Goal: Task Accomplishment & Management: Manage account settings

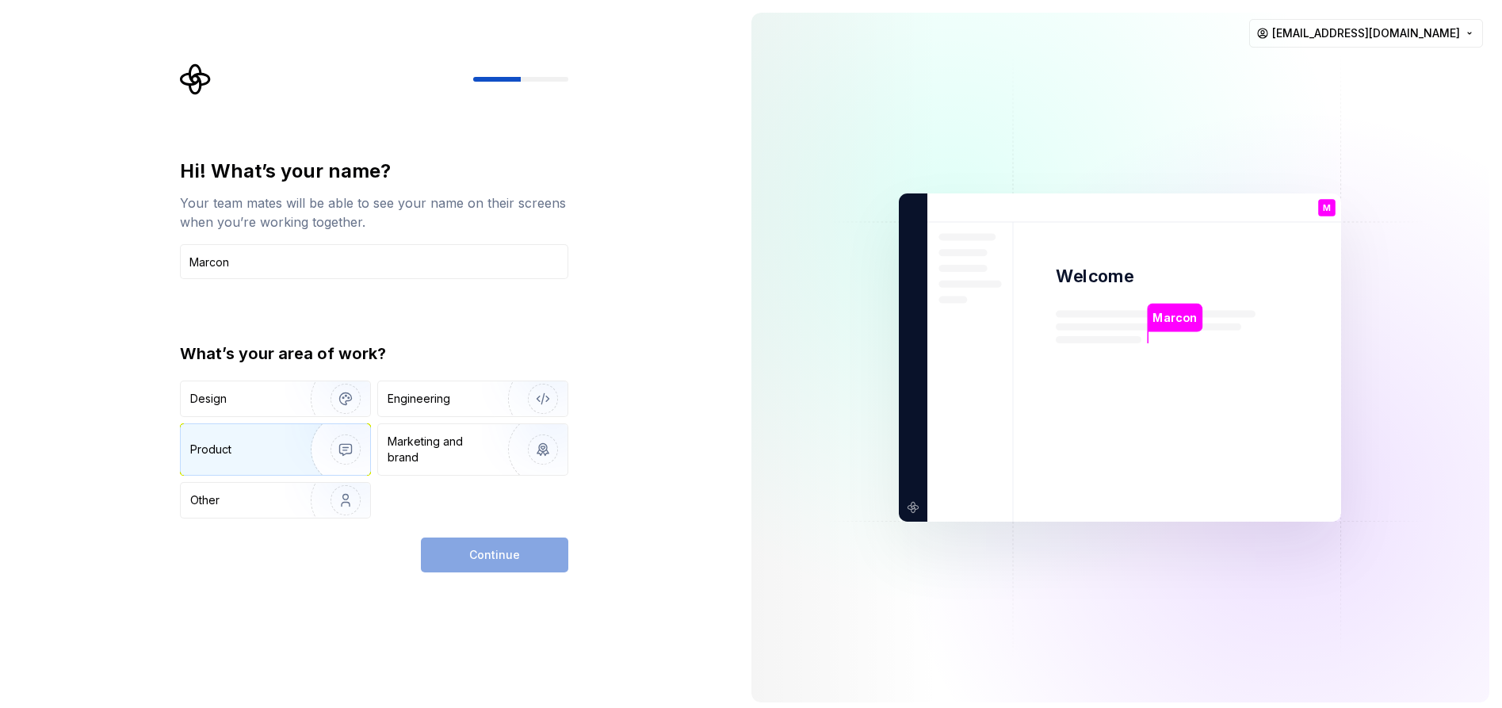
type input "Marcon"
click at [277, 450] on div "Product" at bounding box center [242, 449] width 105 height 16
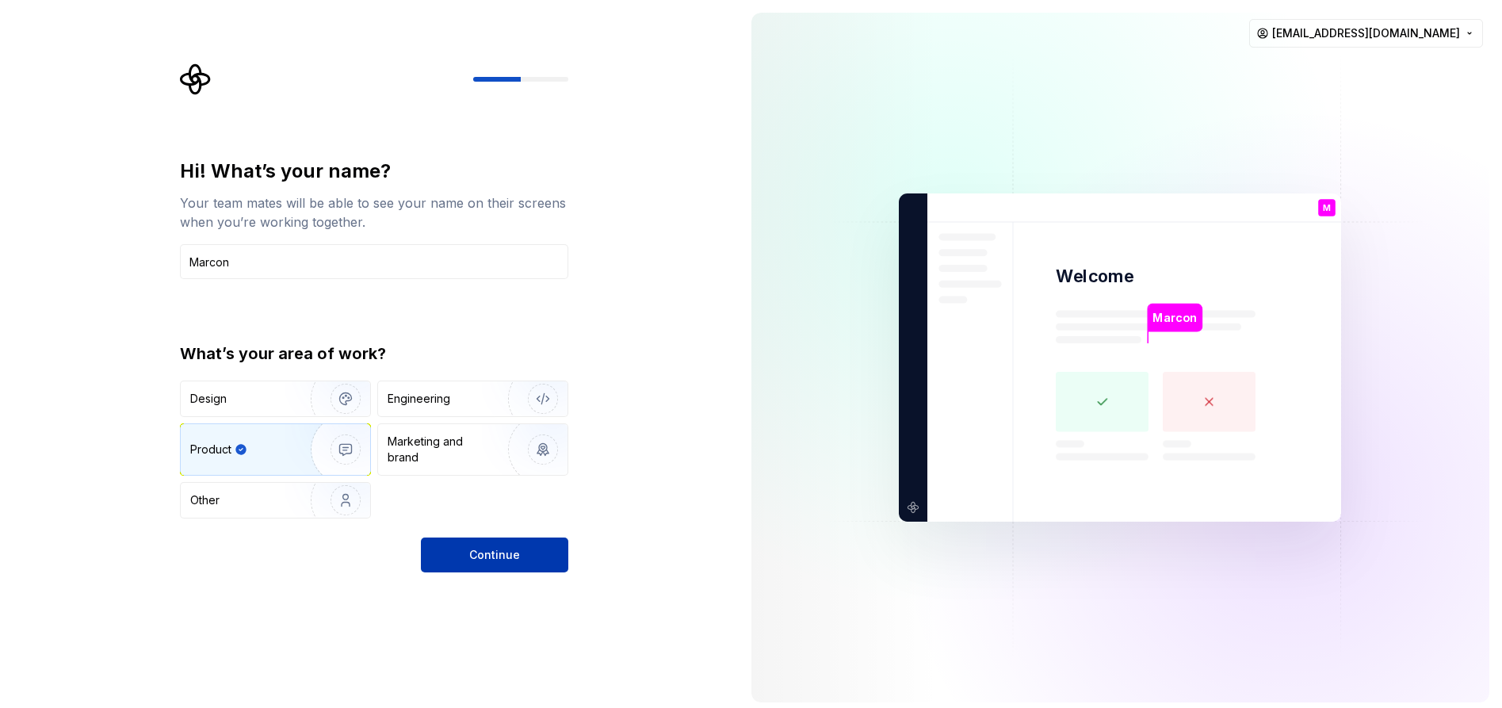
click at [511, 559] on span "Continue" at bounding box center [494, 555] width 51 height 16
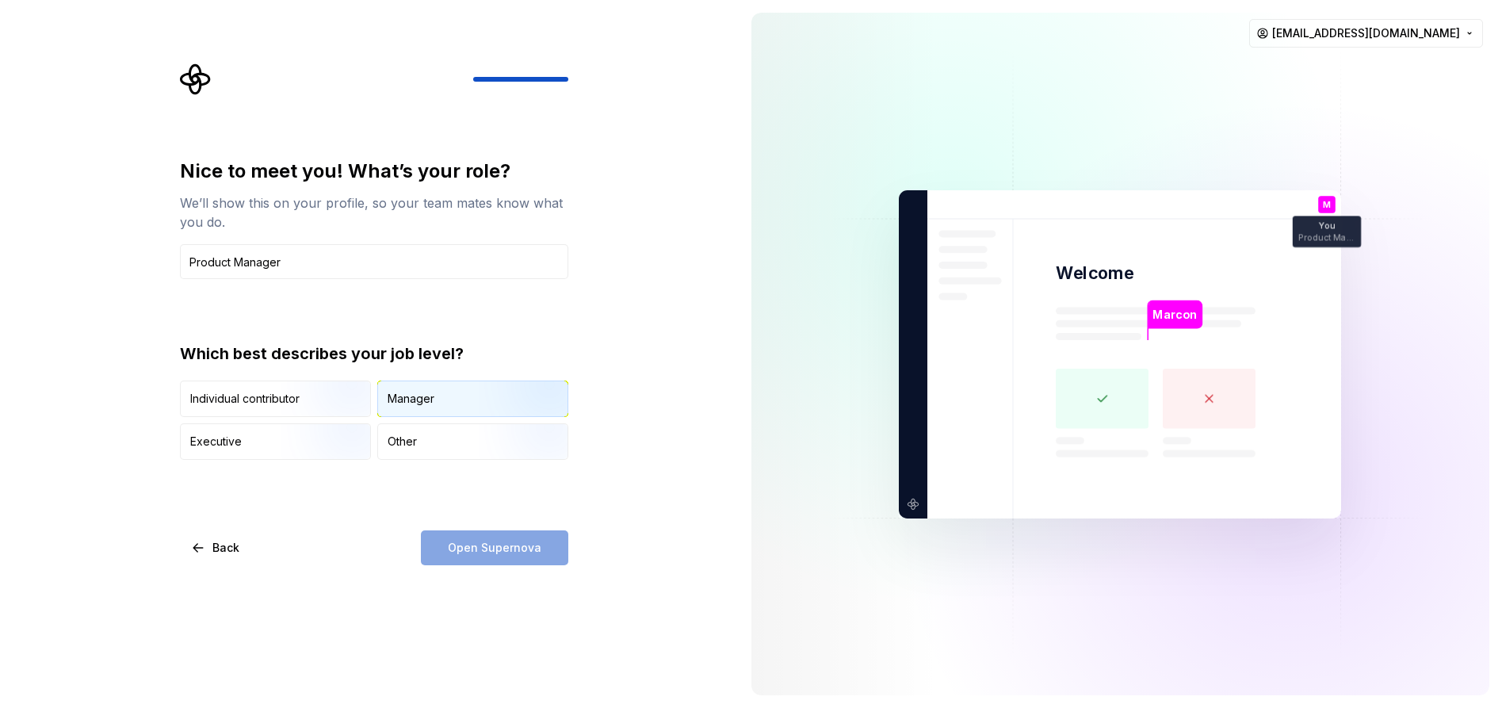
type input "Product Manager"
click at [396, 399] on div "Manager" at bounding box center [411, 399] width 47 height 16
click at [515, 549] on span "Open Supernova" at bounding box center [495, 548] width 94 height 16
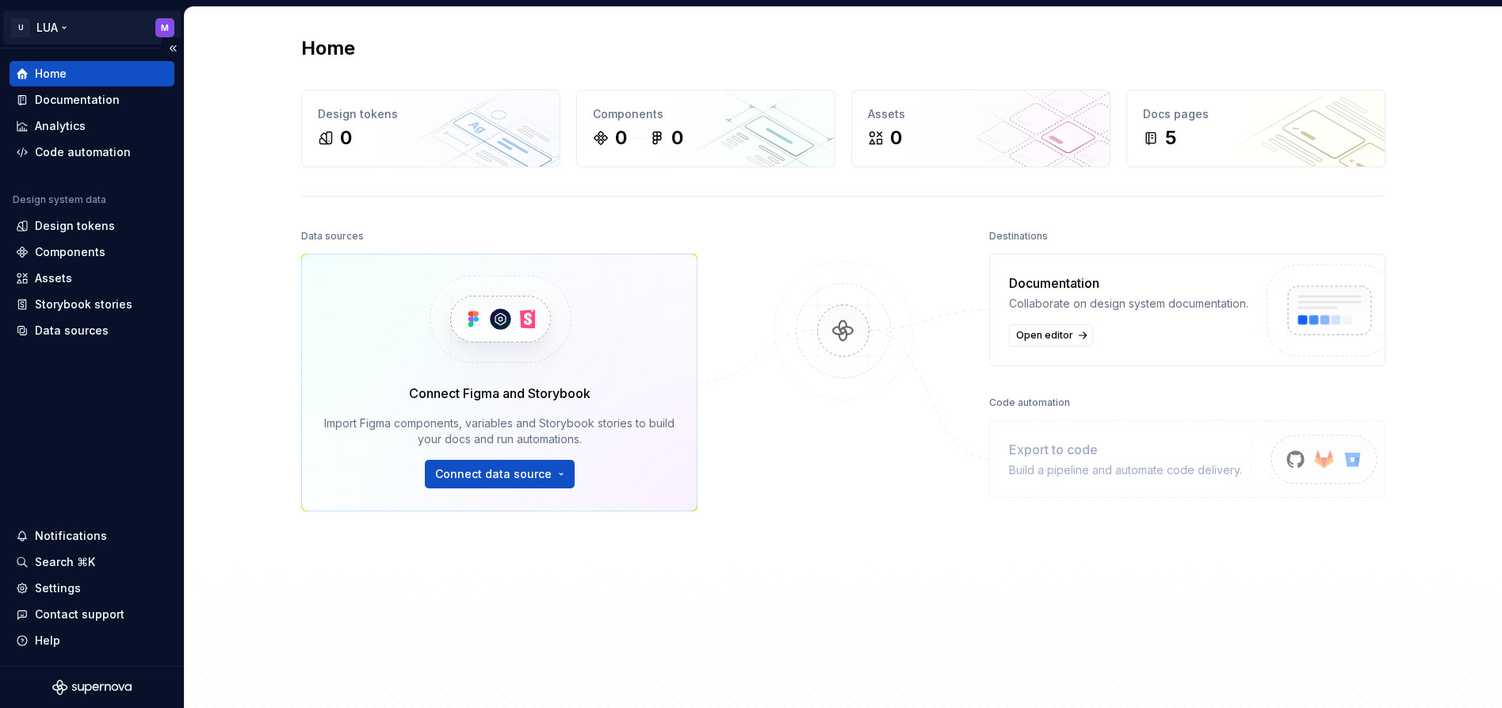
click at [68, 24] on html "U LUA M Home Documentation Analytics Code automation Design system data Design …" at bounding box center [751, 354] width 1502 height 708
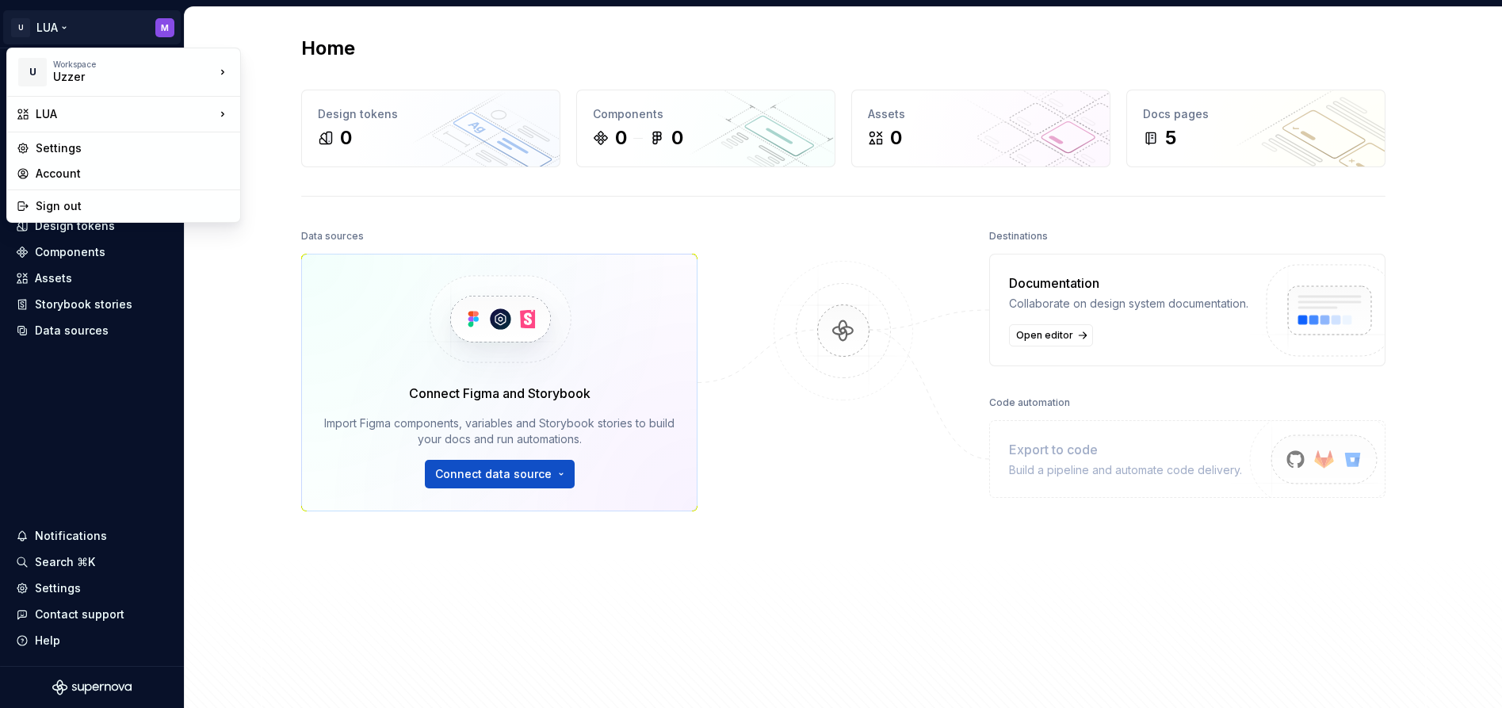
click at [231, 344] on html "U LUA M Home Documentation Analytics Code automation Design system data Design …" at bounding box center [751, 354] width 1502 height 708
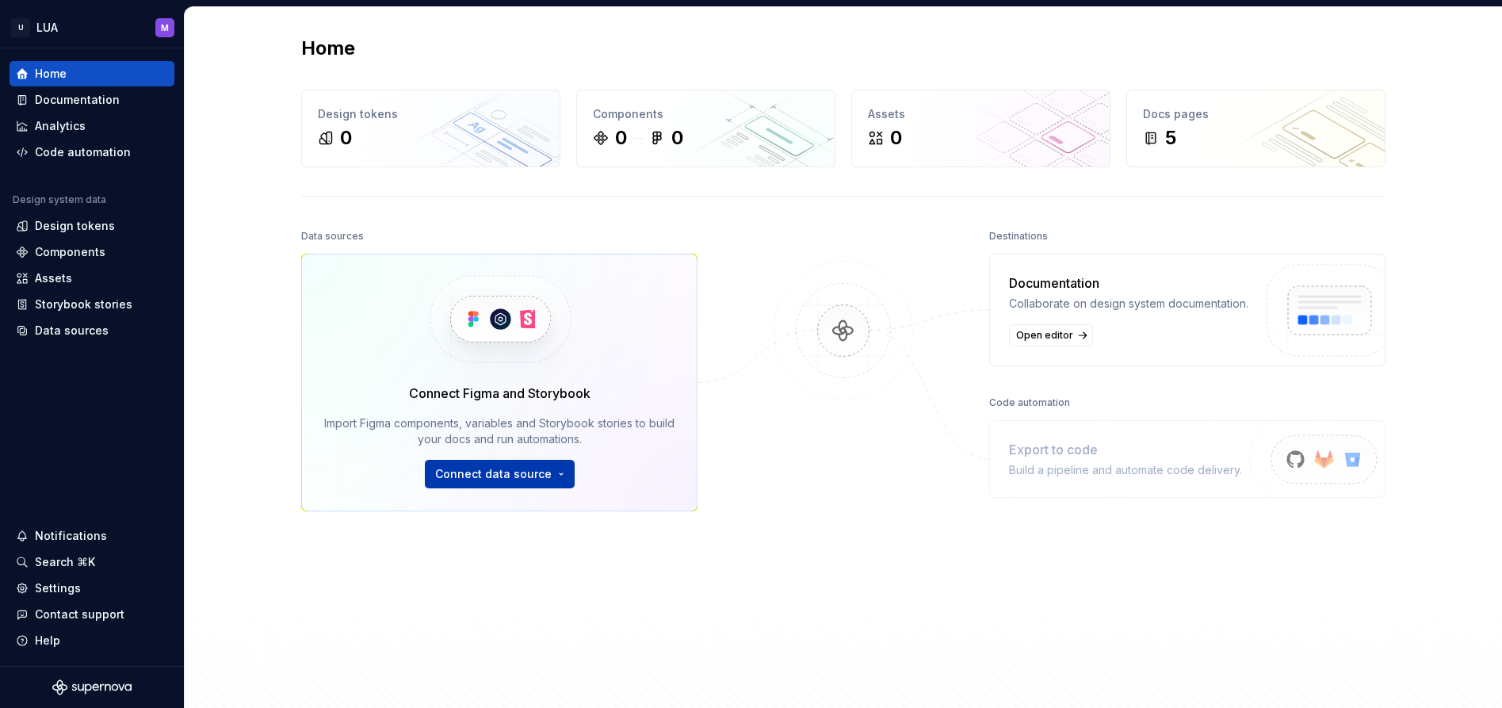
click at [529, 473] on span "Connect data source" at bounding box center [493, 474] width 116 height 16
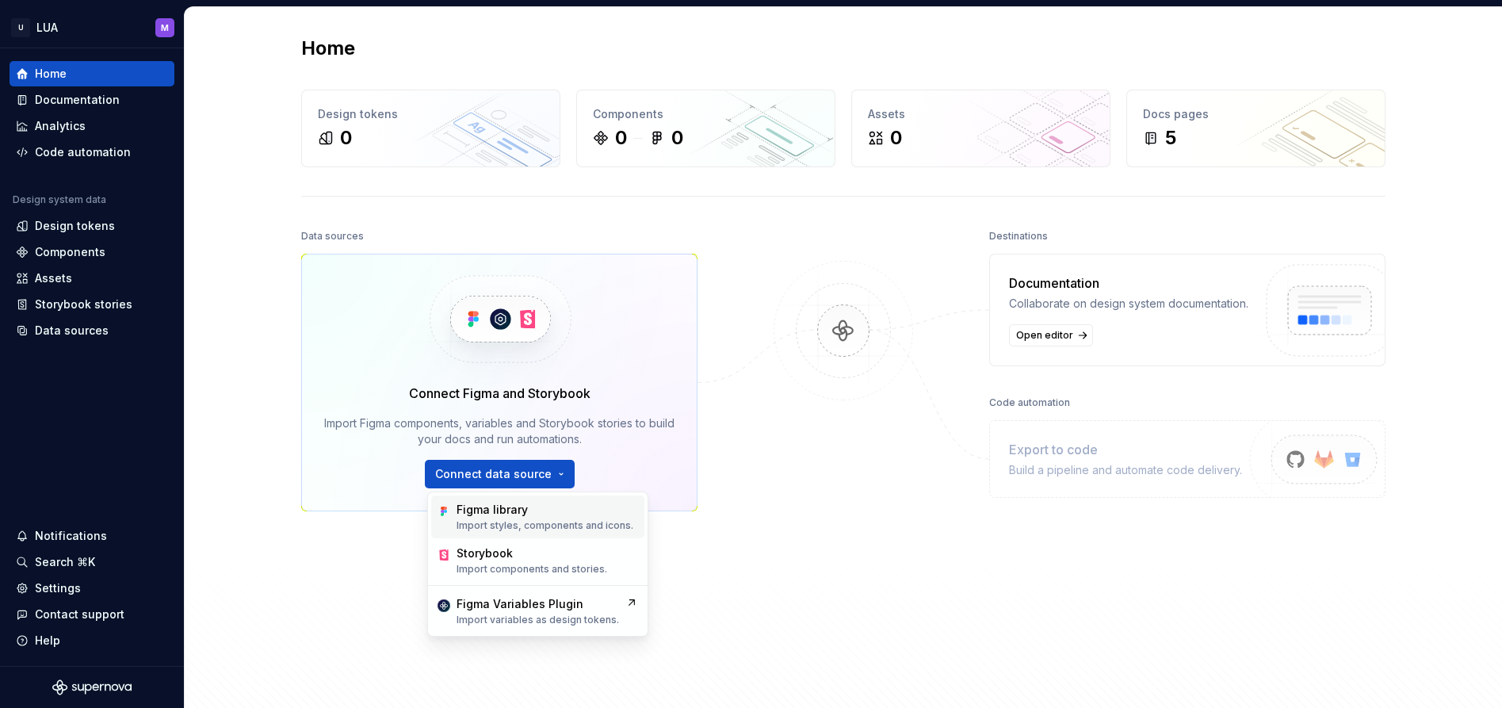
click at [492, 510] on div "Figma library" at bounding box center [491, 510] width 71 height 16
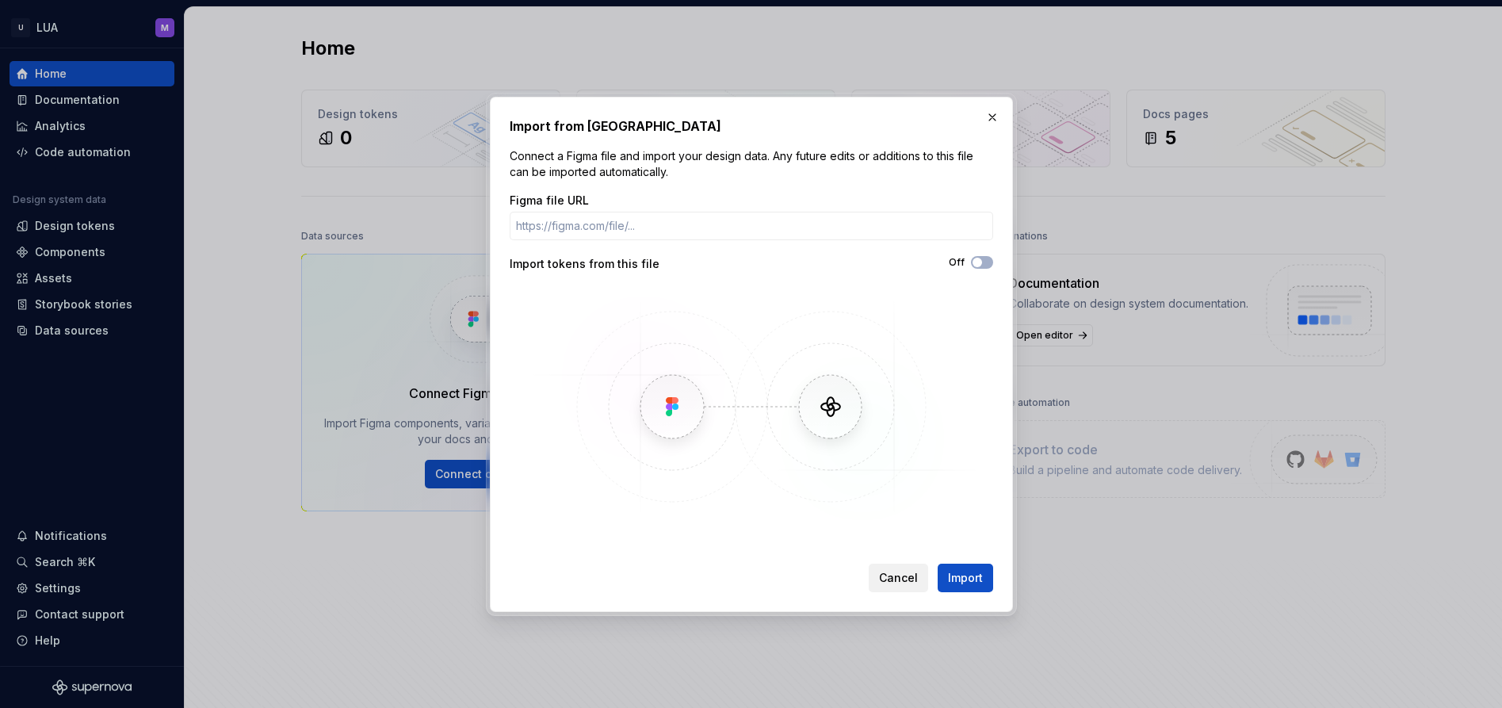
click at [901, 576] on span "Cancel" at bounding box center [898, 578] width 39 height 16
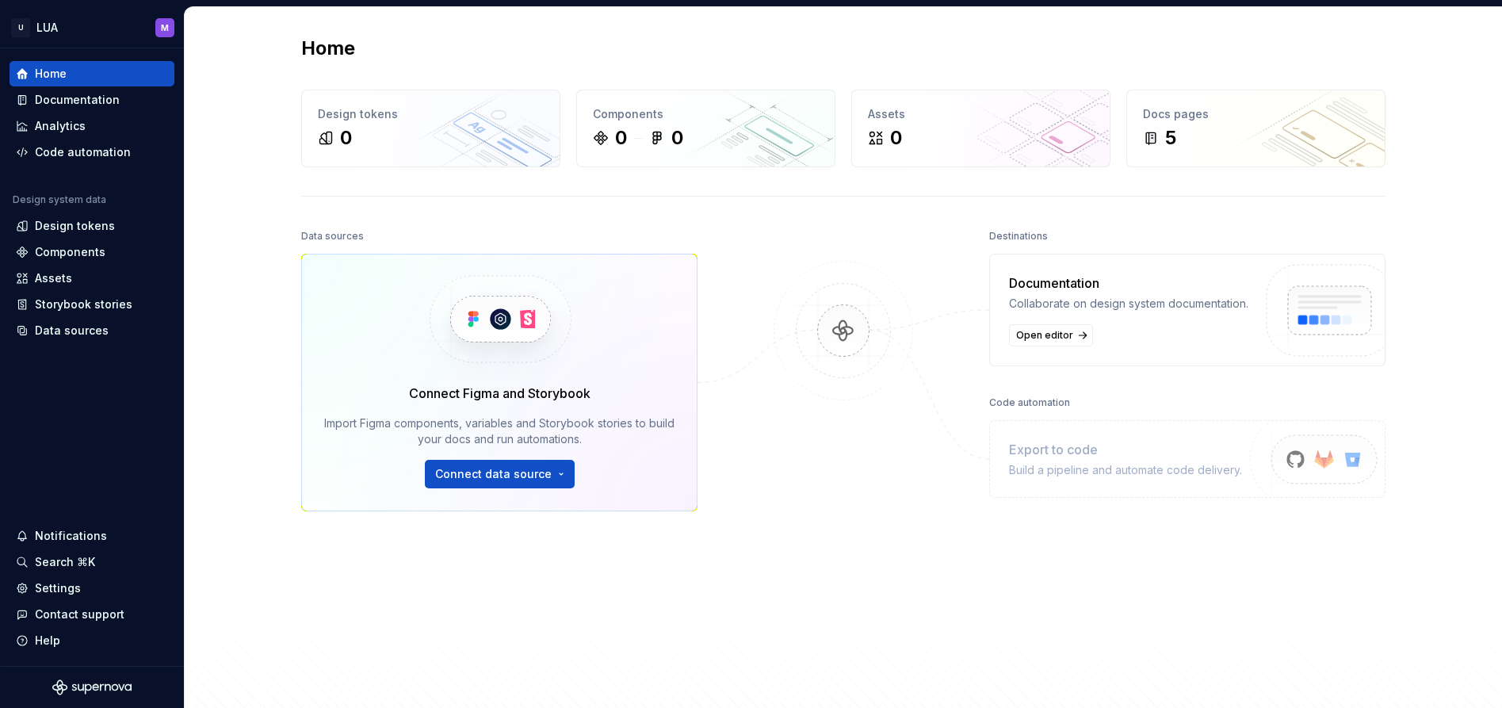
scroll to position [9, 0]
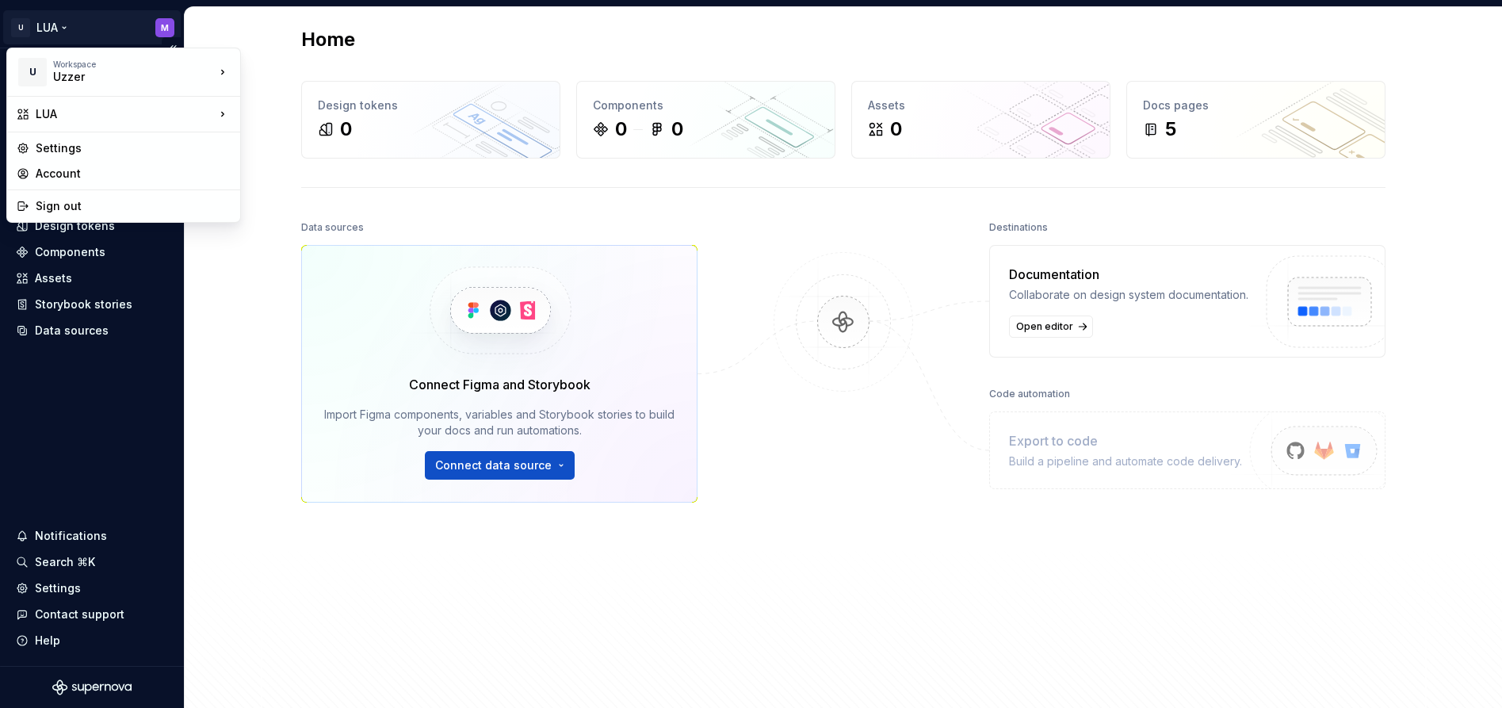
click at [119, 34] on html "U LUA M Home Documentation Analytics Code automation Design system data Design …" at bounding box center [751, 354] width 1502 height 708
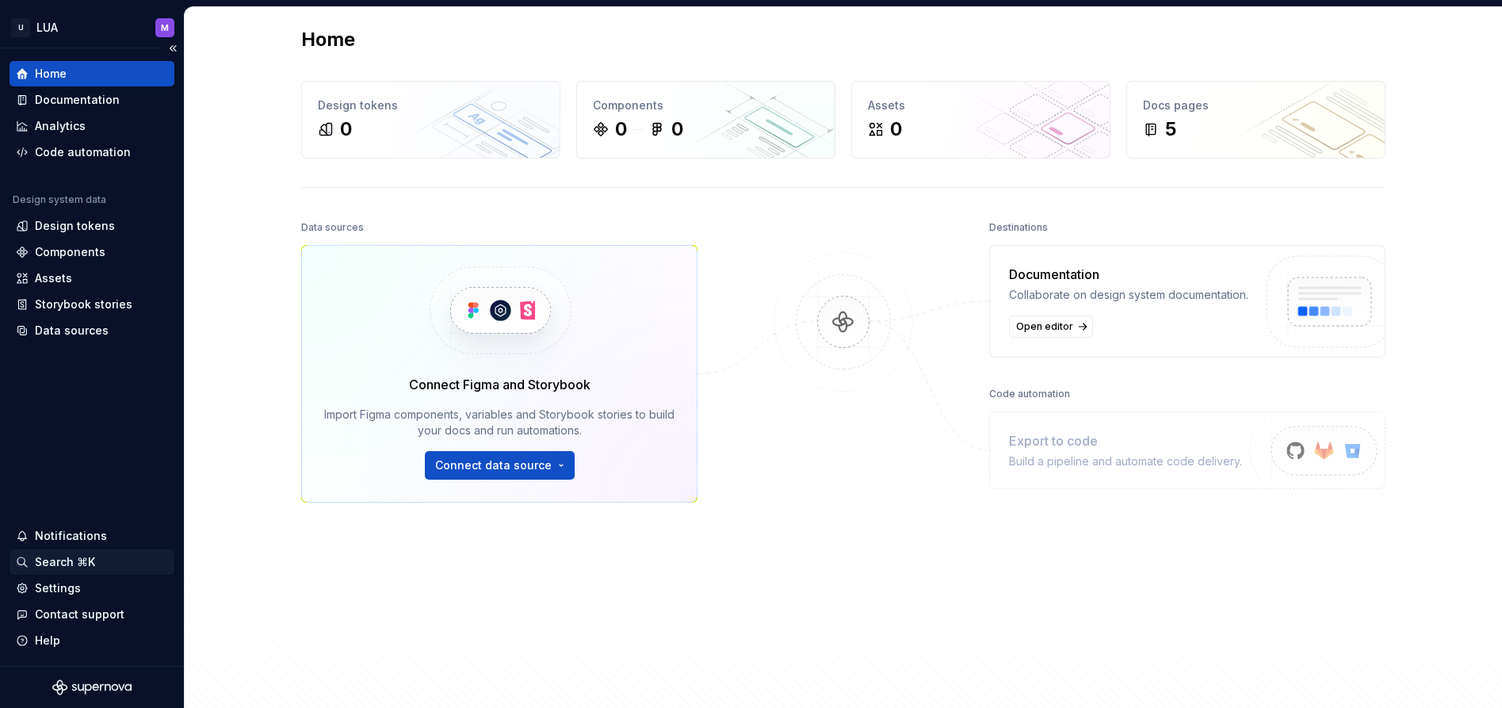
click at [100, 573] on html "U LUA M Home Documentation Analytics Code automation Design system data Design …" at bounding box center [751, 354] width 1502 height 708
click at [164, 29] on html "U LUA M Home Documentation Analytics Code automation Design system data Design …" at bounding box center [751, 354] width 1502 height 708
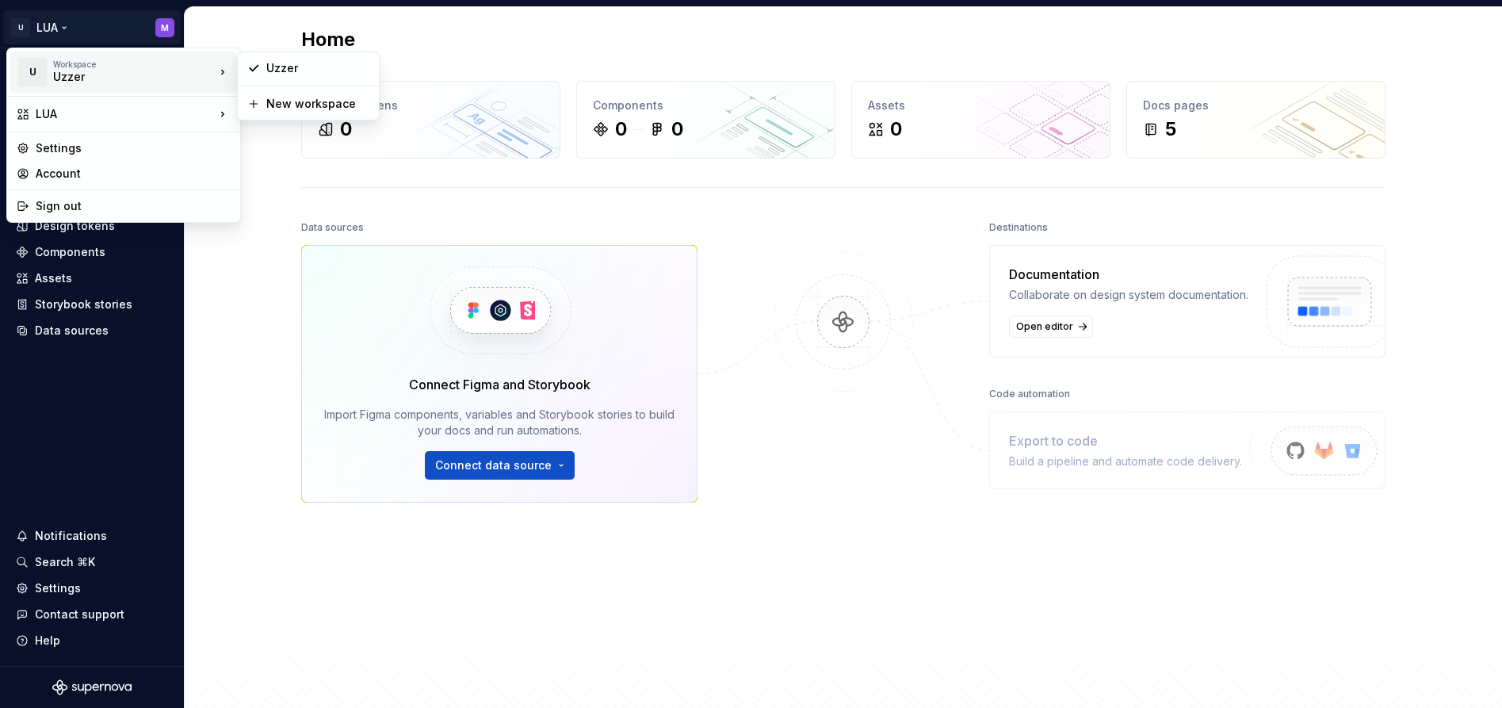
click at [82, 66] on div "Workspace" at bounding box center [134, 64] width 162 height 10
click at [41, 154] on div "Settings" at bounding box center [133, 148] width 195 height 16
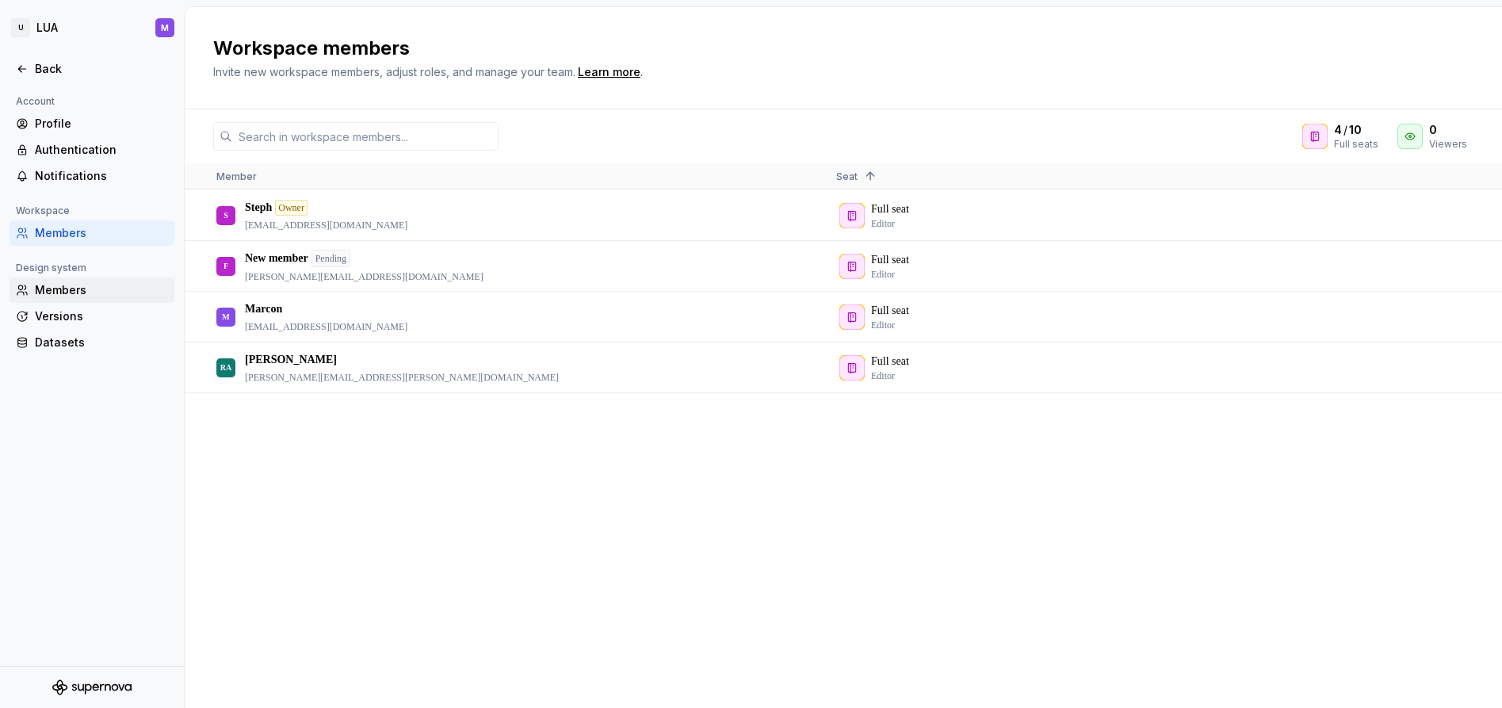
click at [79, 287] on div "Members" at bounding box center [101, 290] width 133 height 16
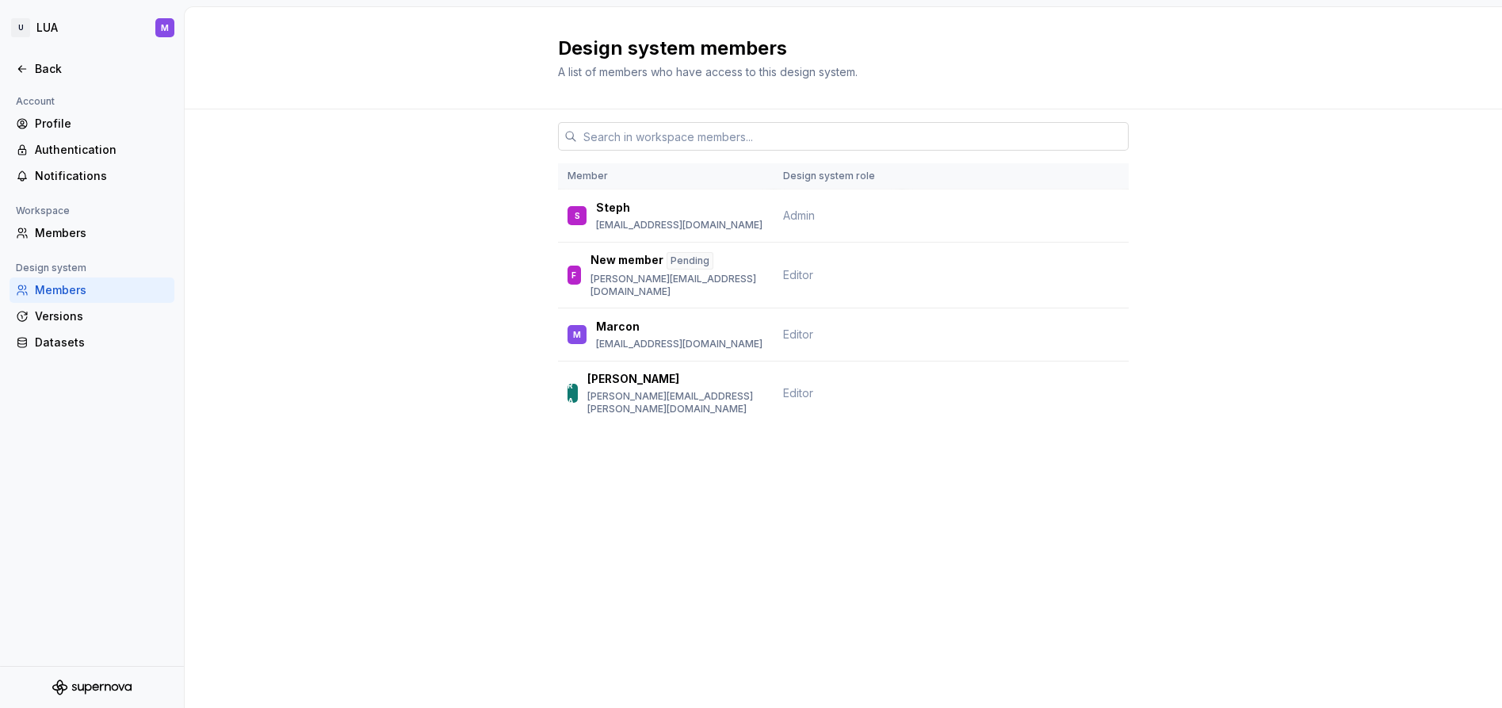
click at [631, 138] on input "text" at bounding box center [853, 136] width 552 height 29
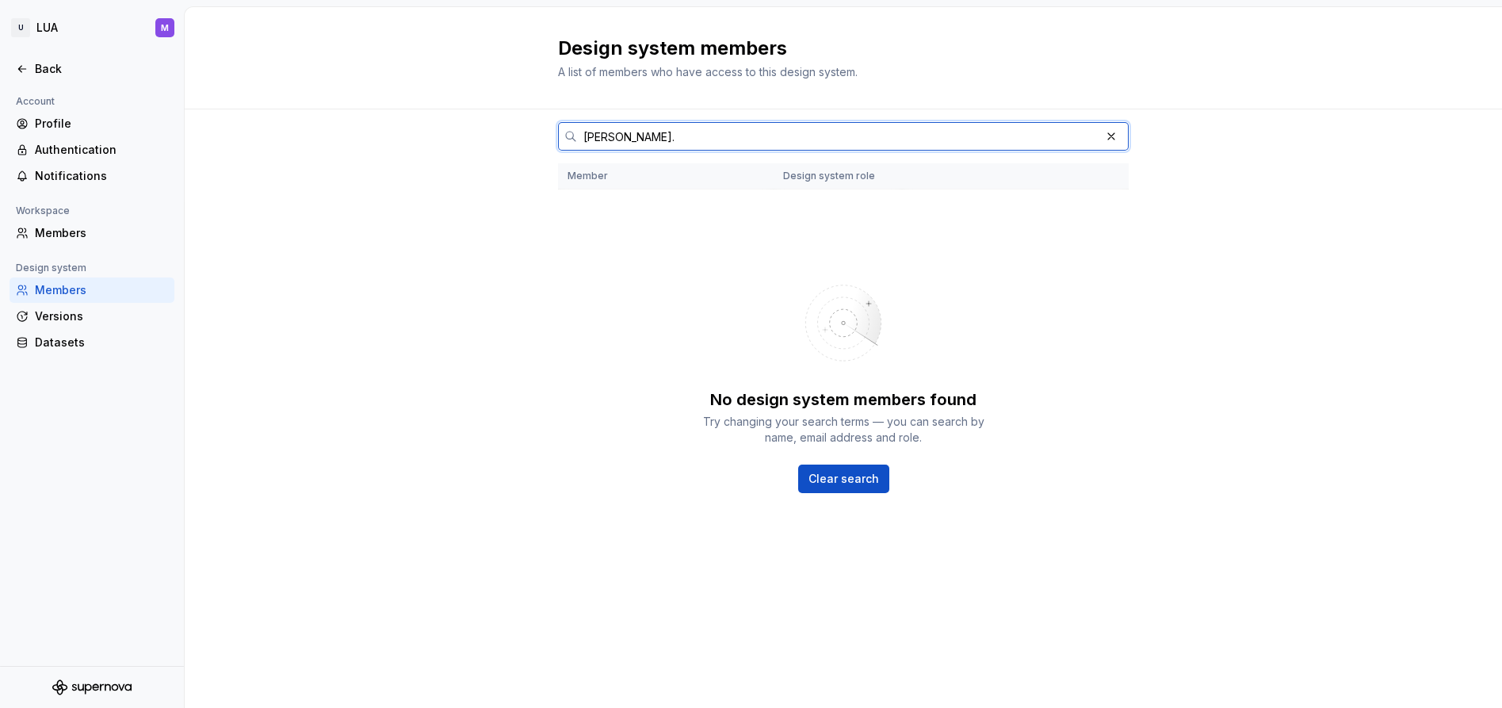
click at [624, 146] on input "[PERSON_NAME]." at bounding box center [838, 136] width 523 height 29
click at [624, 145] on input "[PERSON_NAME]." at bounding box center [838, 136] width 523 height 29
paste input "[PERSON_NAME][EMAIL_ADDRESS][PERSON_NAME][DOMAIN_NAME]"
type input "[PERSON_NAME][EMAIL_ADDRESS][PERSON_NAME][DOMAIN_NAME]"
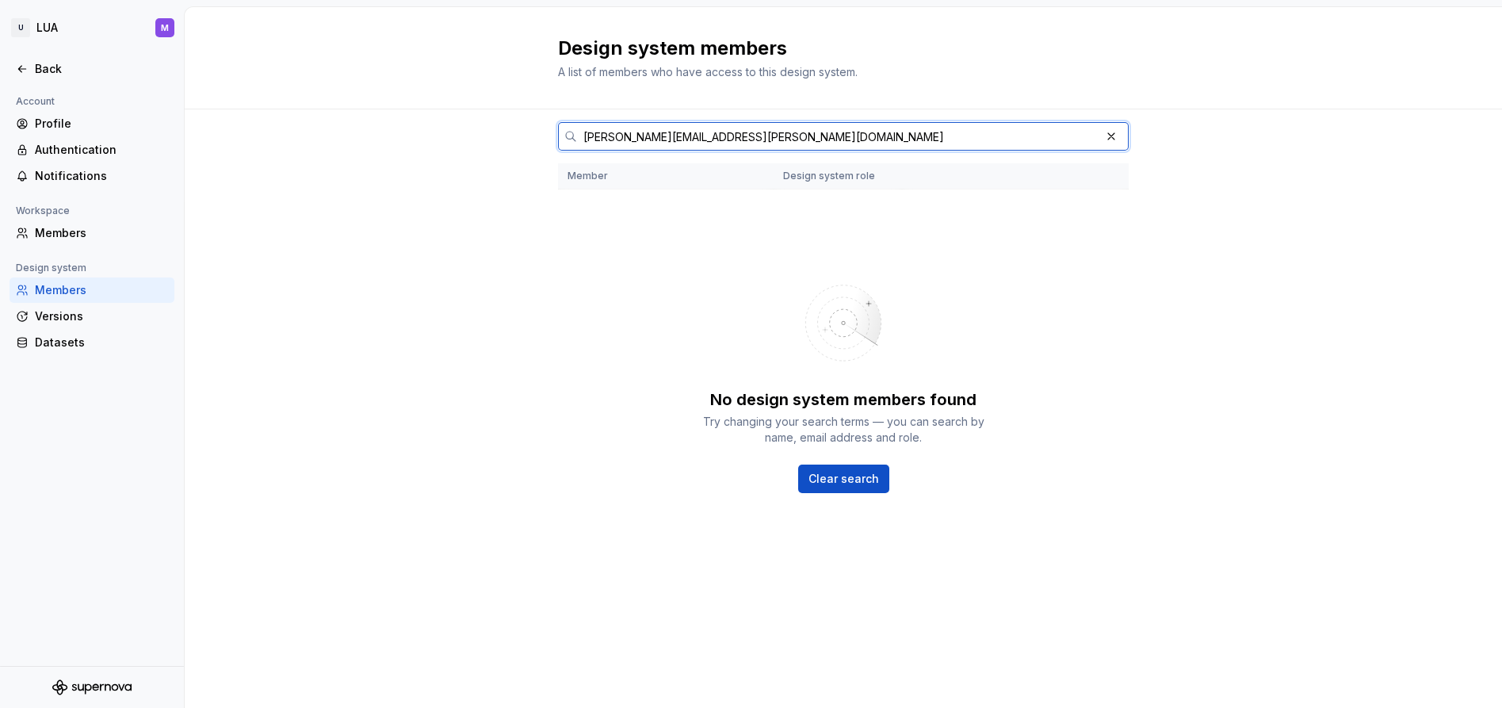
click at [735, 134] on input "[PERSON_NAME][EMAIL_ADDRESS][PERSON_NAME][DOMAIN_NAME]" at bounding box center [838, 136] width 523 height 29
click at [735, 133] on input "[PERSON_NAME][EMAIL_ADDRESS][PERSON_NAME][DOMAIN_NAME]" at bounding box center [838, 136] width 523 height 29
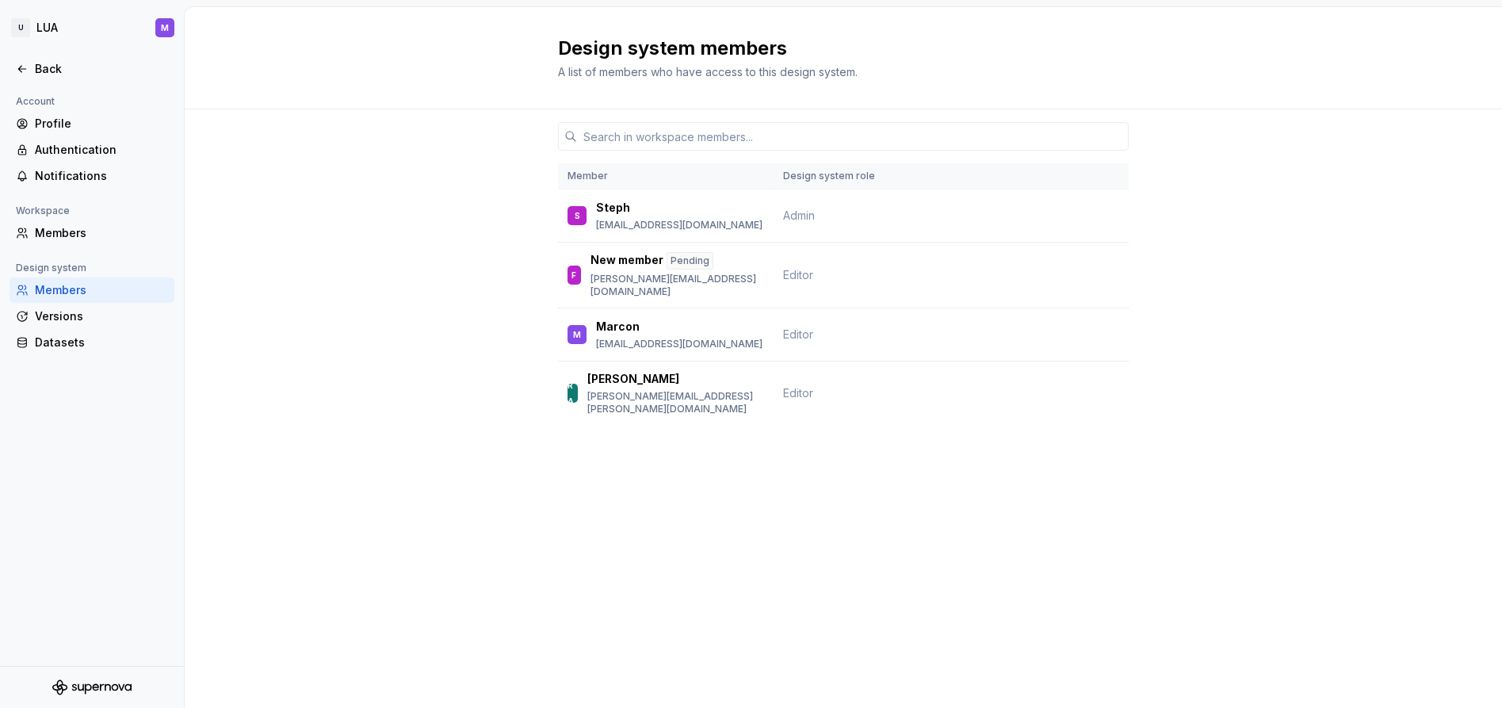
click at [446, 246] on div "Member Design system role S Steph [EMAIL_ADDRESS][DOMAIN_NAME] Admin F New memb…" at bounding box center [843, 297] width 1317 height 376
click at [67, 237] on div "Members" at bounding box center [101, 233] width 133 height 16
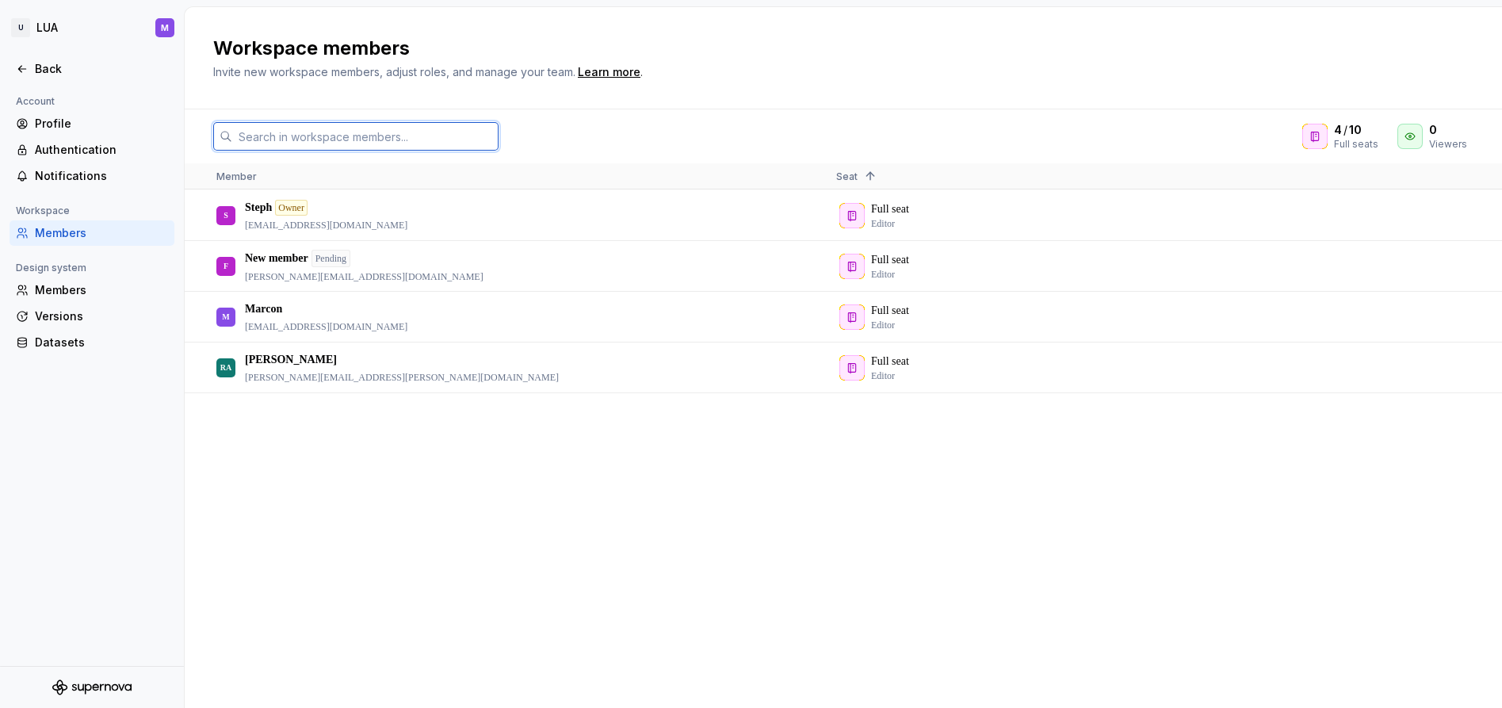
click at [336, 133] on input "text" at bounding box center [365, 136] width 266 height 29
click at [519, 502] on div "S Steph Owner [EMAIL_ADDRESS][DOMAIN_NAME] Full seat Editor F New member Pendin…" at bounding box center [843, 448] width 1317 height 517
click at [277, 135] on input "text" at bounding box center [365, 136] width 266 height 29
paste input "[PERSON_NAME][EMAIL_ADDRESS][PERSON_NAME][DOMAIN_NAME]"
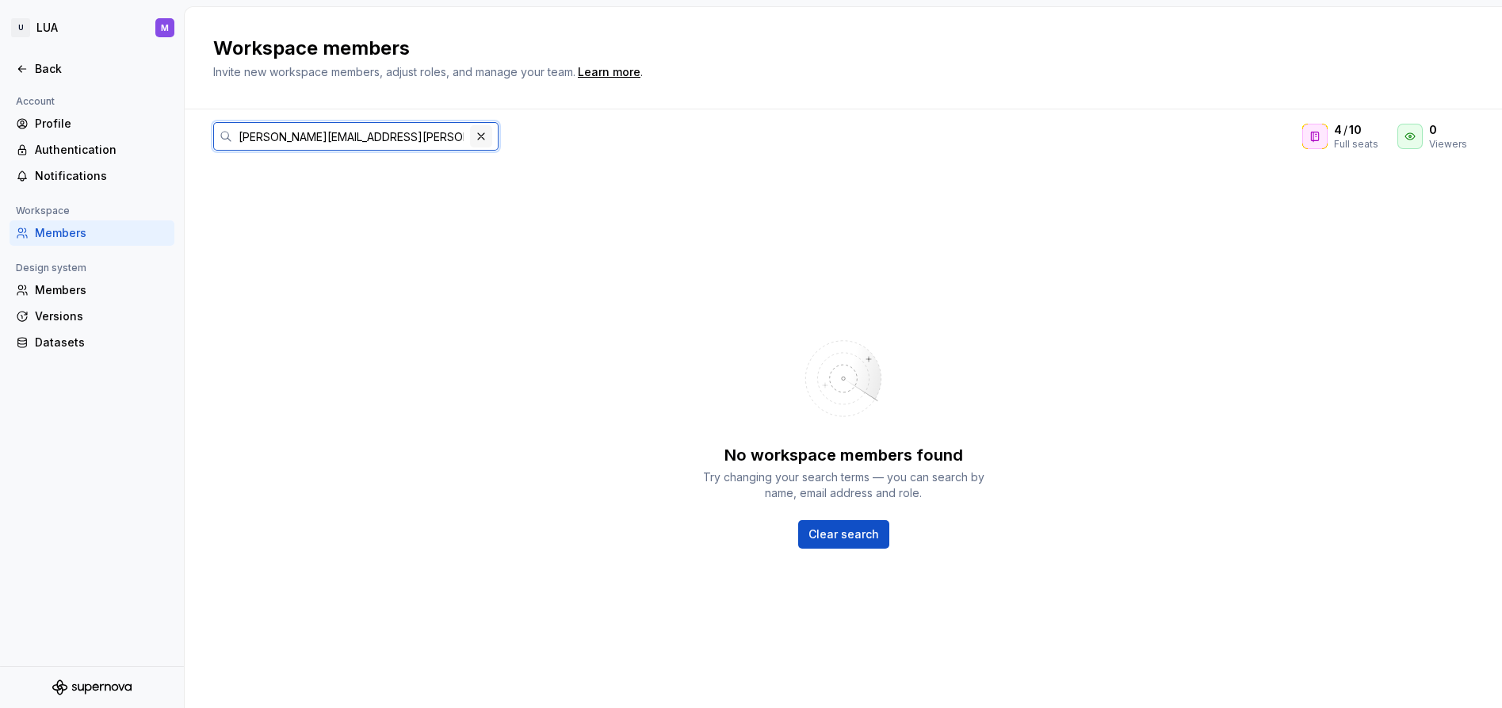
type input "[PERSON_NAME][EMAIL_ADDRESS][PERSON_NAME][DOMAIN_NAME]"
click at [482, 134] on button "button" at bounding box center [481, 136] width 22 height 22
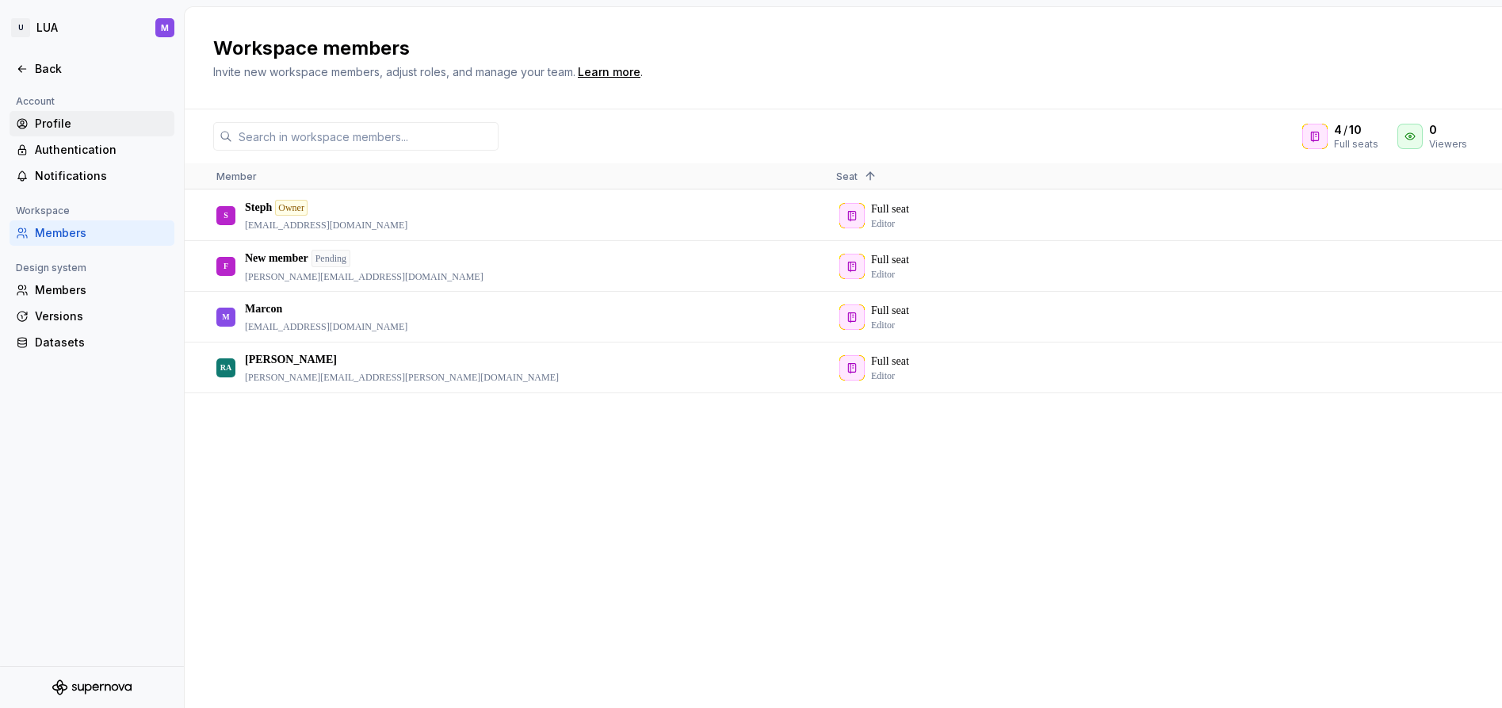
click at [65, 123] on div "Profile" at bounding box center [101, 124] width 133 height 16
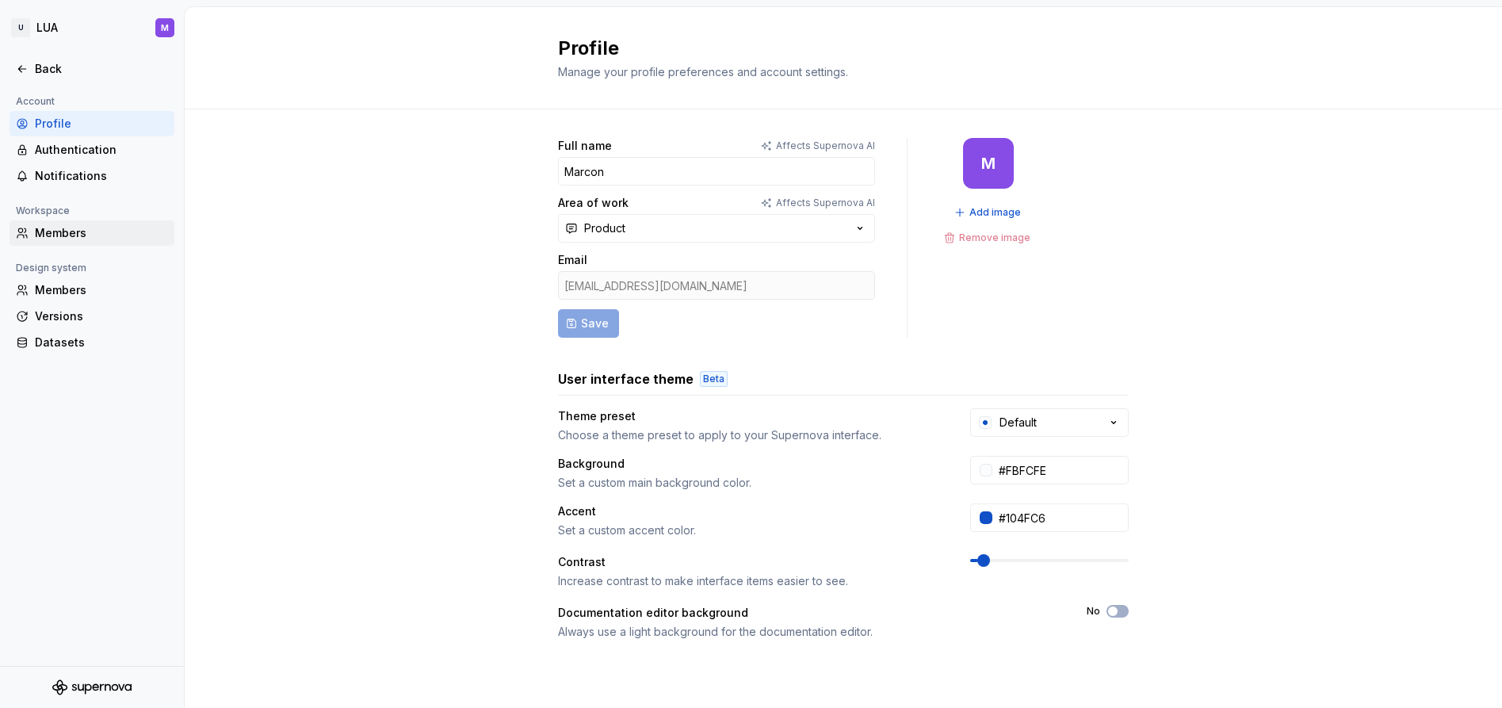
click at [56, 234] on div "Members" at bounding box center [101, 233] width 133 height 16
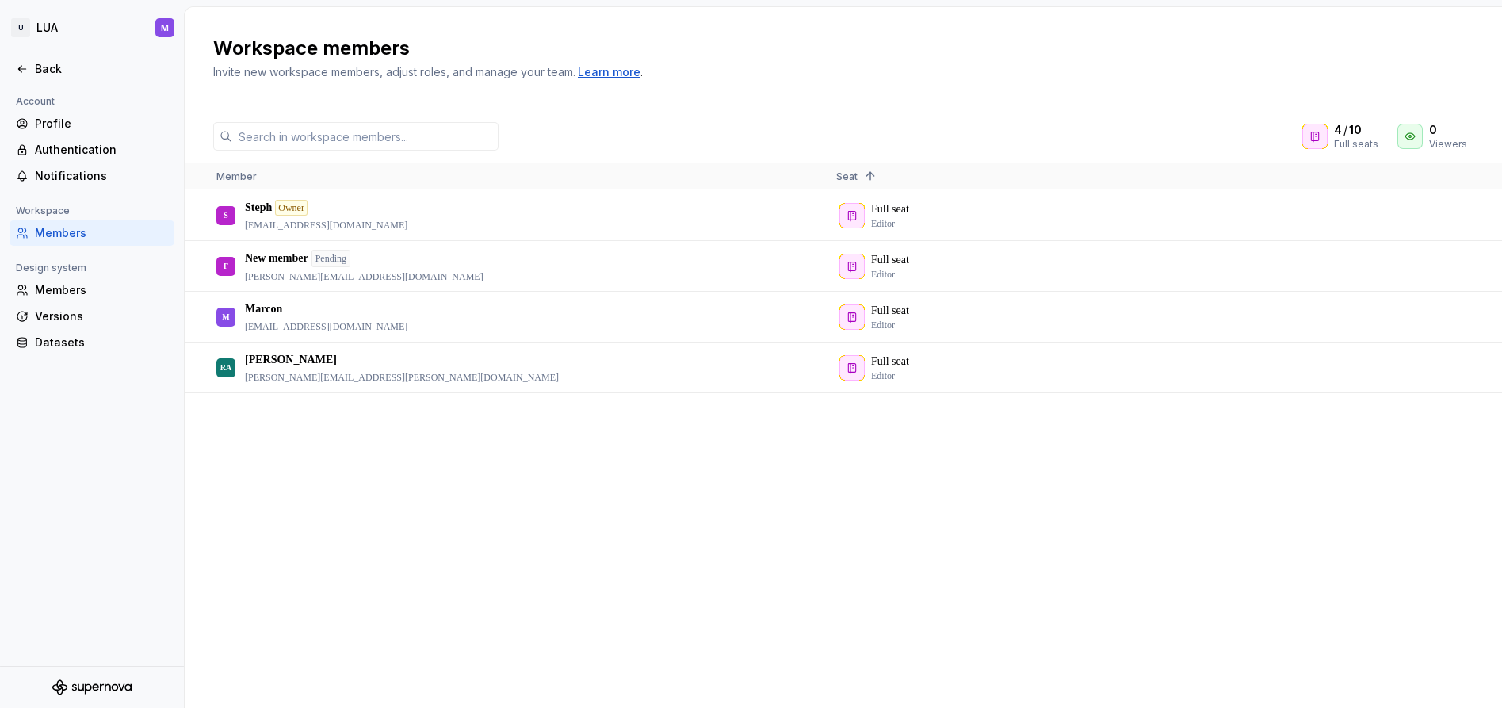
click at [623, 75] on div "Learn more" at bounding box center [609, 72] width 63 height 16
click at [79, 683] on icon "Supernova Logo" at bounding box center [91, 687] width 79 height 16
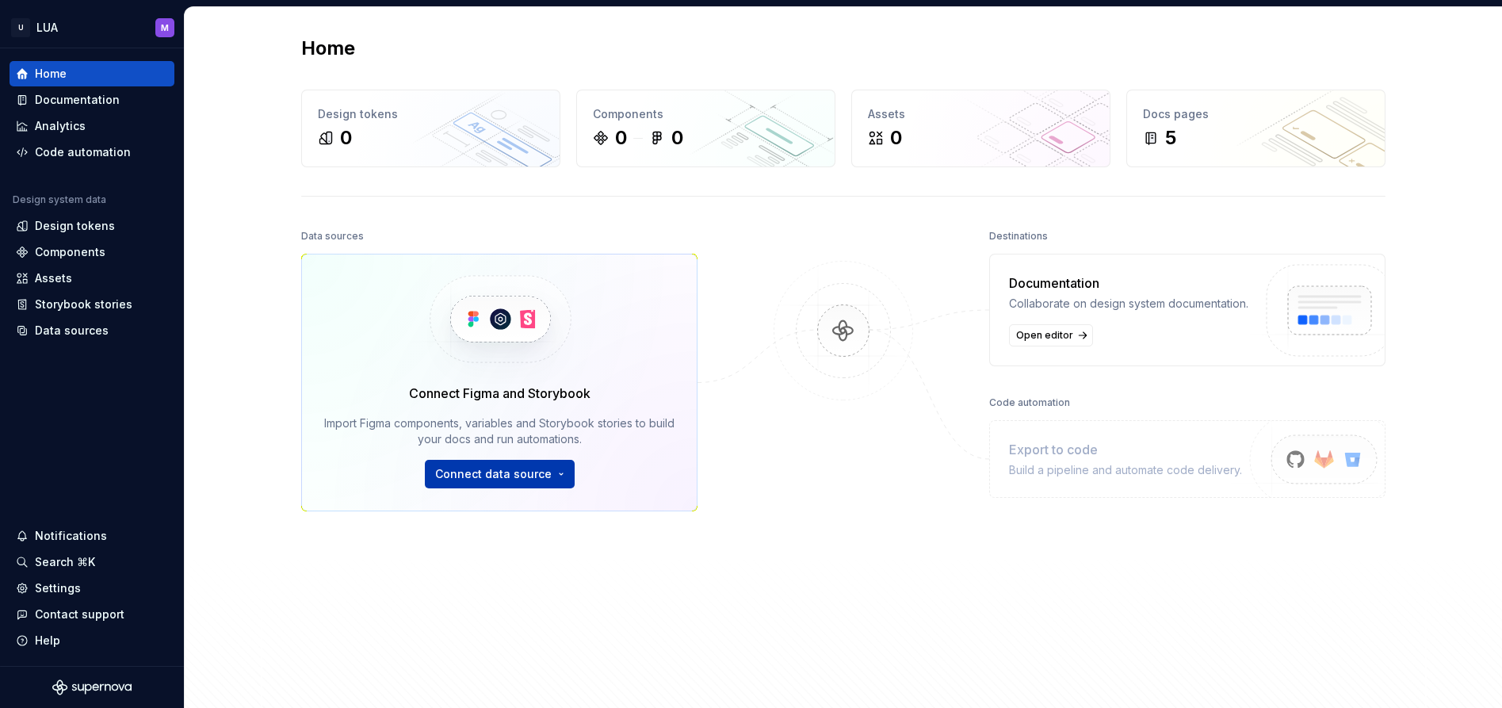
click at [501, 472] on span "Connect data source" at bounding box center [493, 474] width 116 height 16
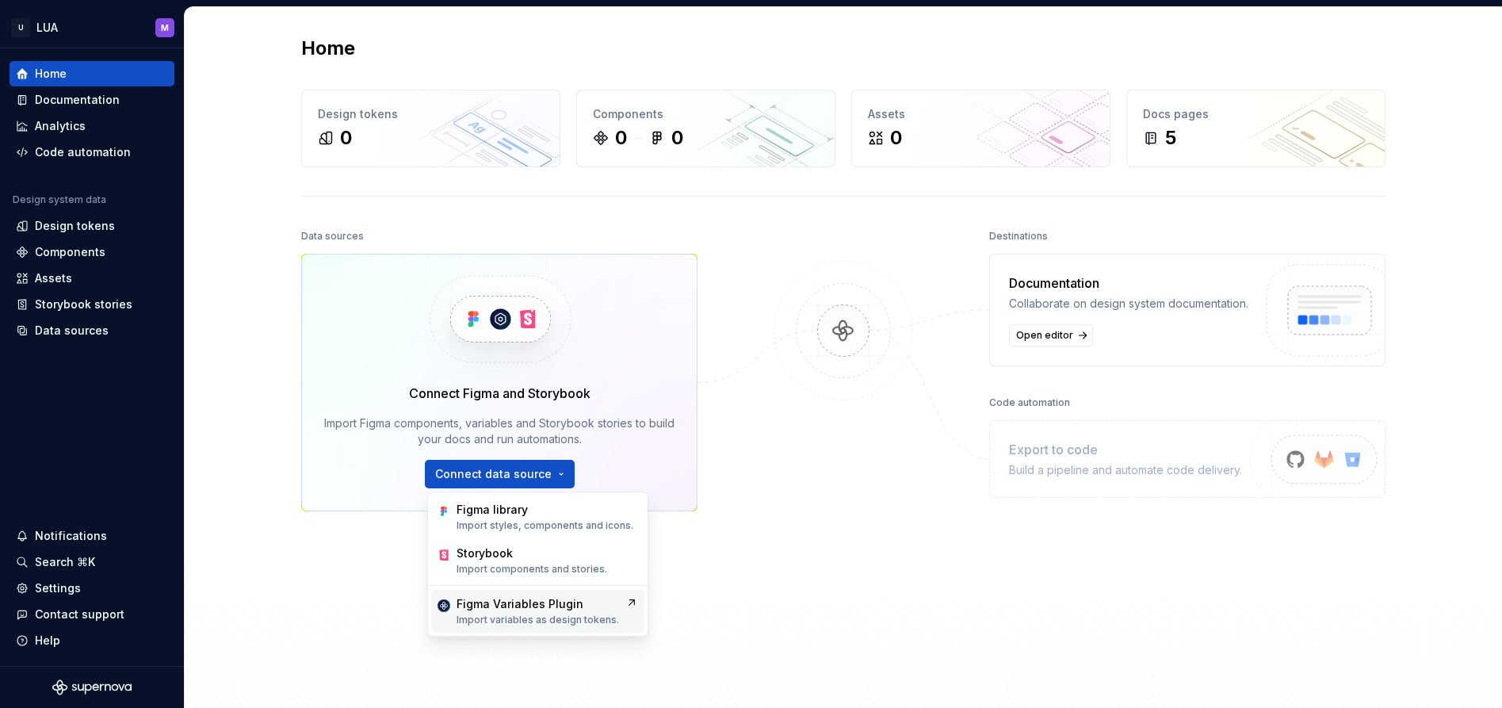
click at [533, 624] on p "Import variables as design tokens." at bounding box center [537, 619] width 162 height 13
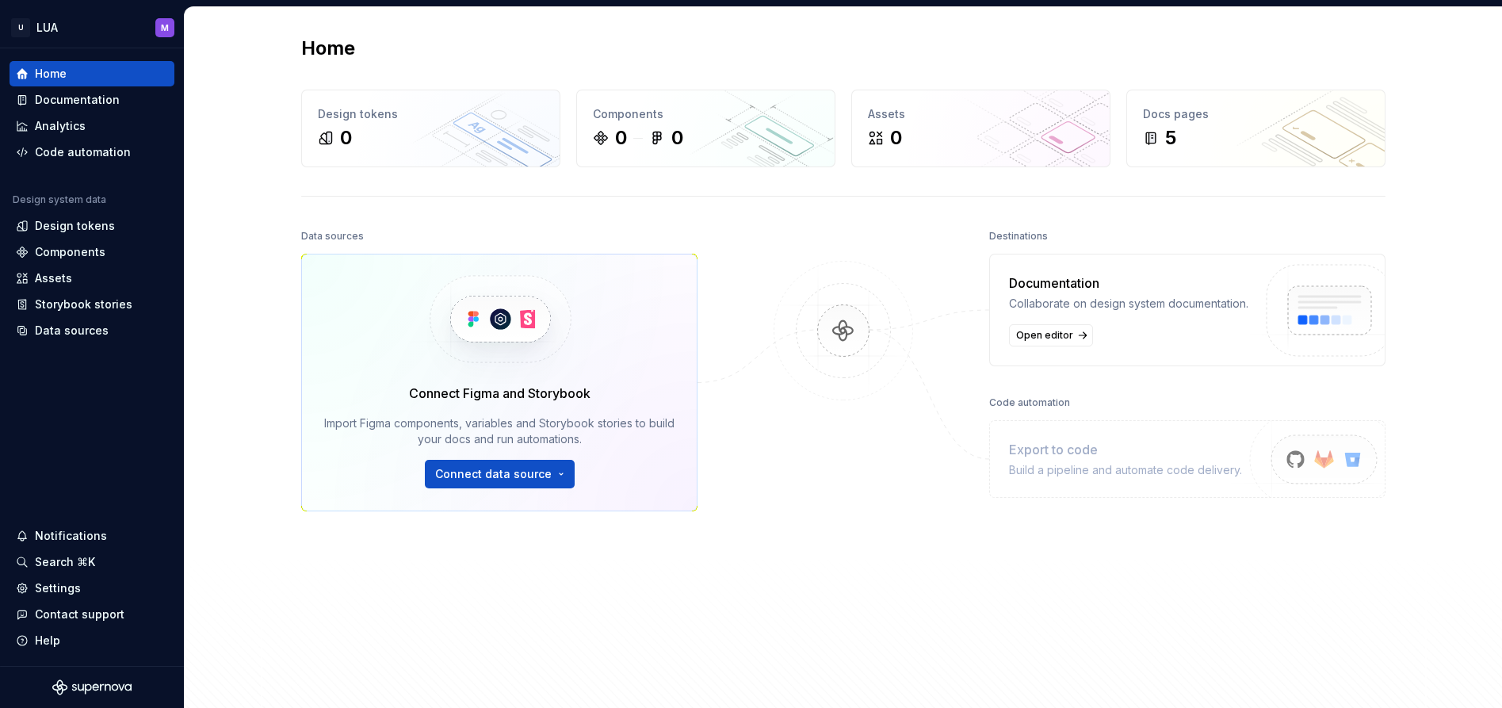
scroll to position [1, 0]
click at [197, 163] on div "Home Design tokens 0 Components 0 0 Assets 0 Docs pages 5 Data sources Connect …" at bounding box center [843, 373] width 1317 height 735
click at [54, 25] on html "U LUA M Home Documentation Analytics Code automation Design system data Design …" at bounding box center [751, 354] width 1502 height 708
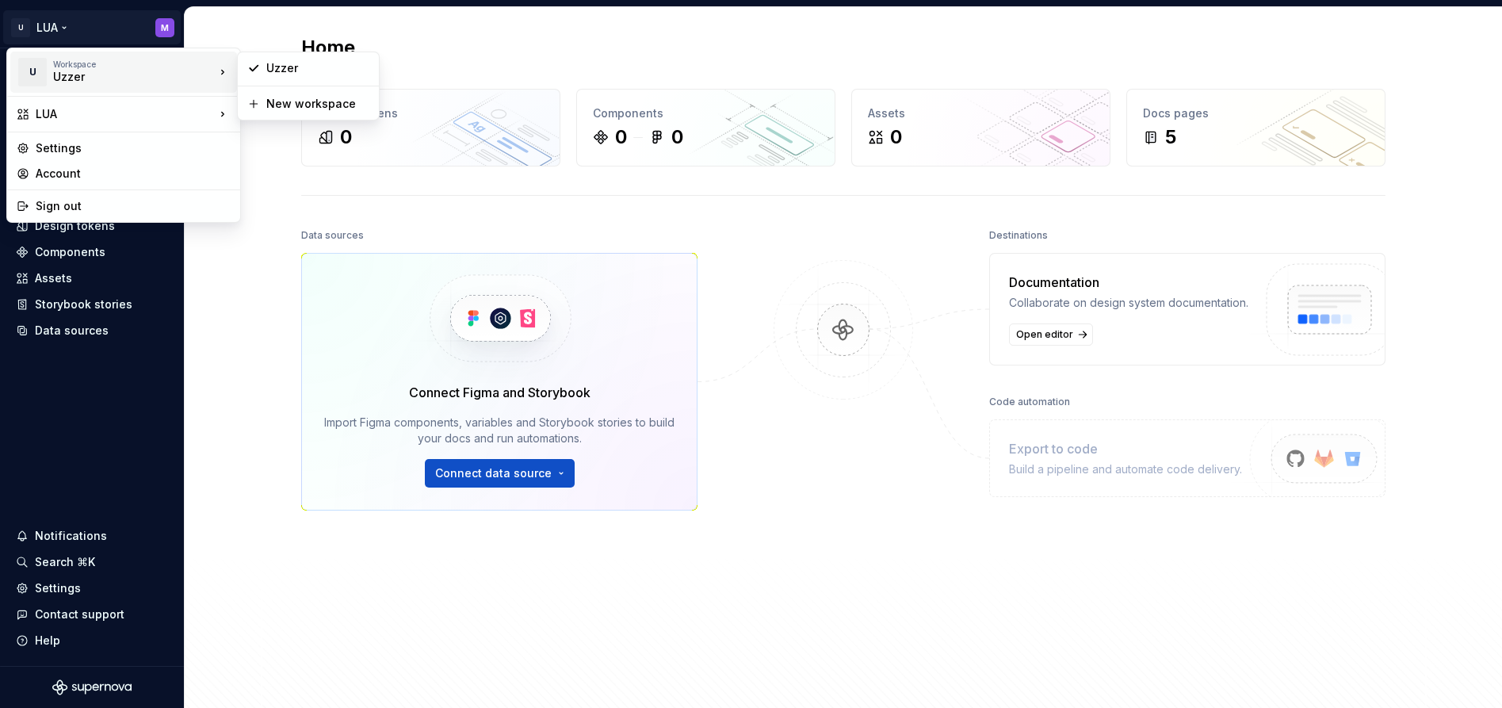
click at [193, 75] on div "Workspace Uzzer" at bounding box center [134, 71] width 162 height 25
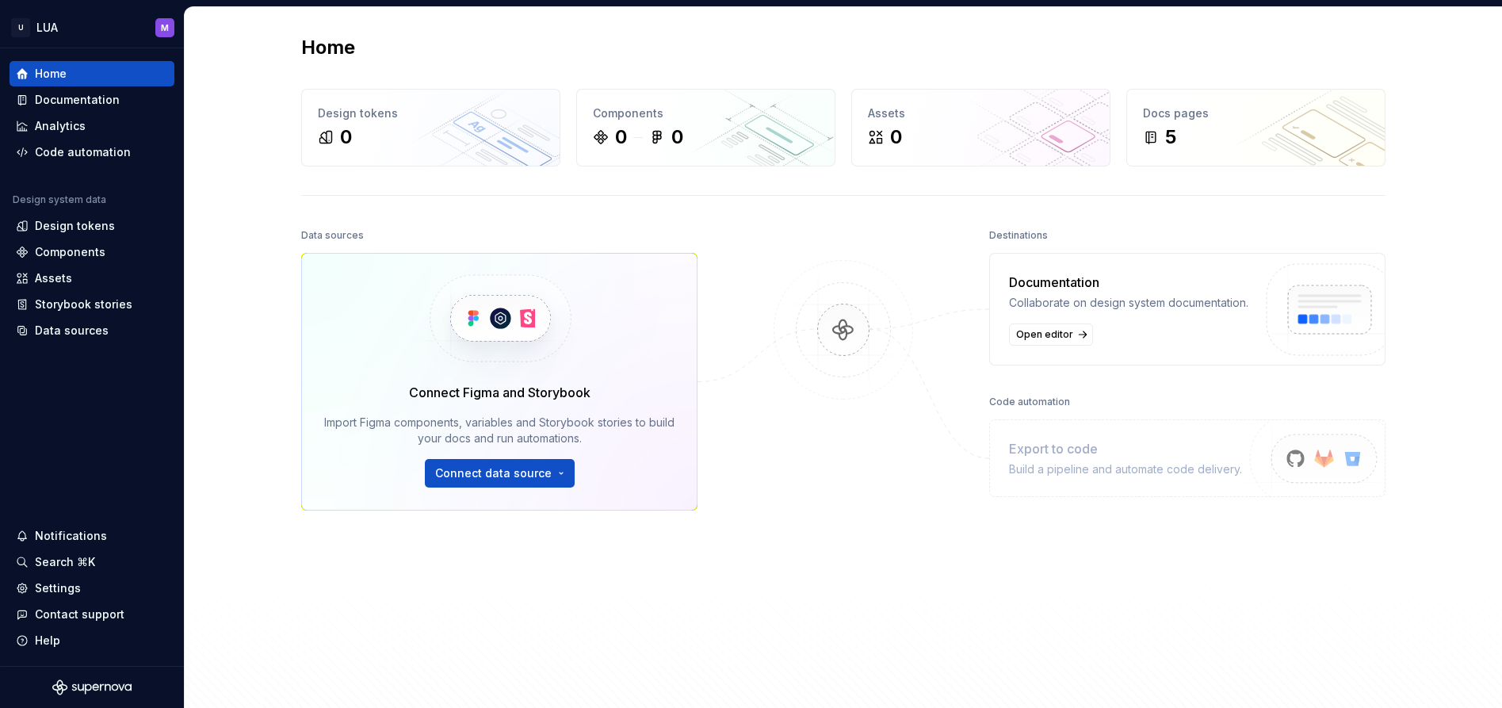
drag, startPoint x: 244, startPoint y: 329, endPoint x: 214, endPoint y: 273, distance: 63.1
click at [243, 326] on html "U LUA M Home Documentation Analytics Code automation Design system data Design …" at bounding box center [751, 354] width 1502 height 708
click at [113, 96] on div "Documentation" at bounding box center [77, 100] width 85 height 16
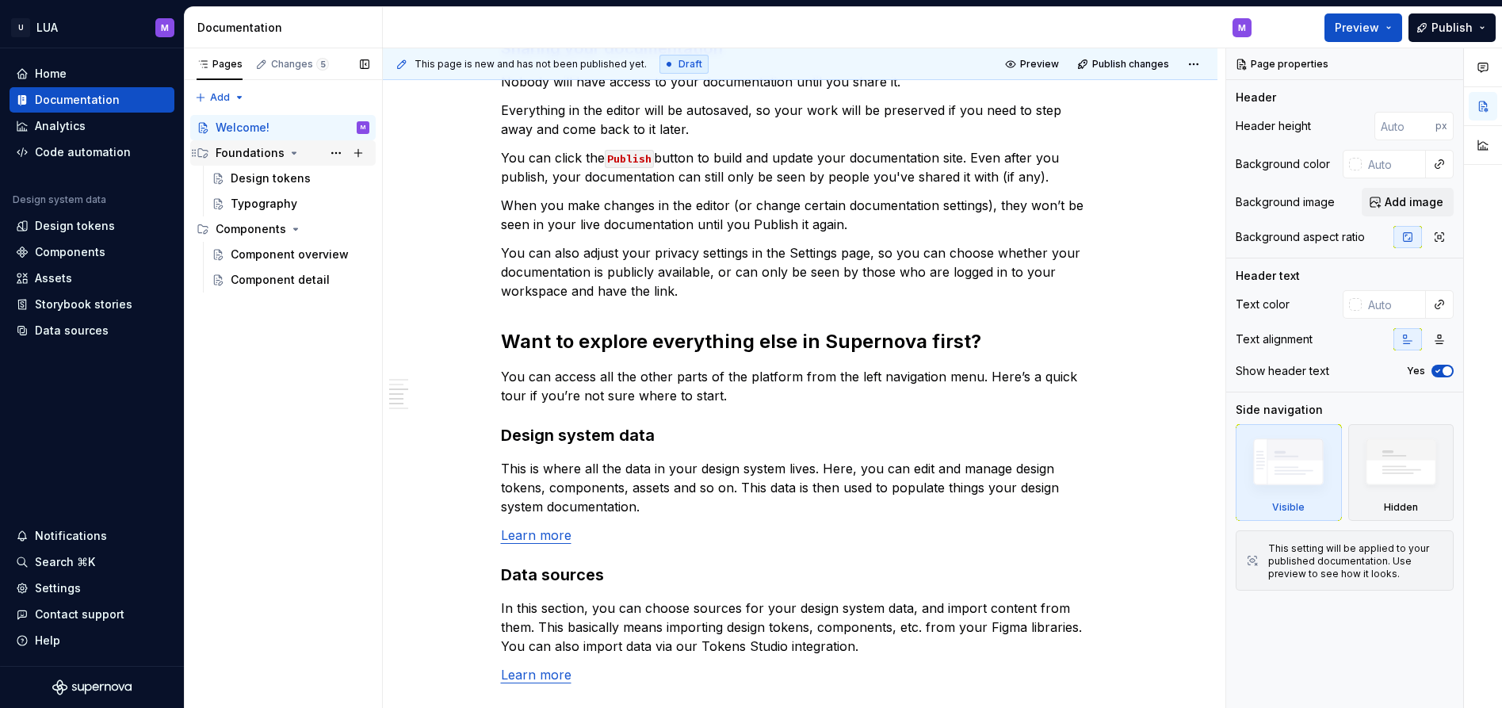
scroll to position [807, 0]
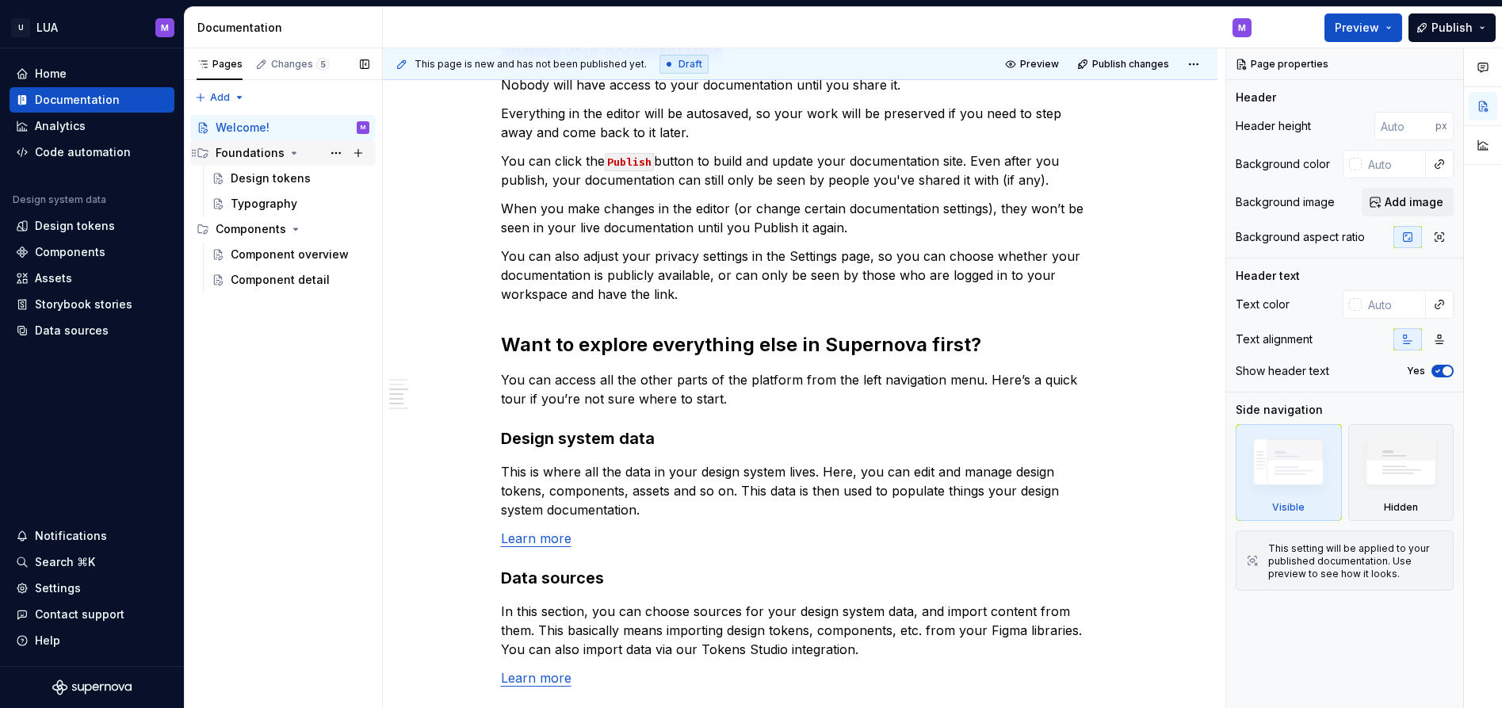
click at [259, 153] on div "Foundations" at bounding box center [250, 153] width 69 height 16
click at [273, 178] on div "Design tokens" at bounding box center [271, 178] width 80 height 16
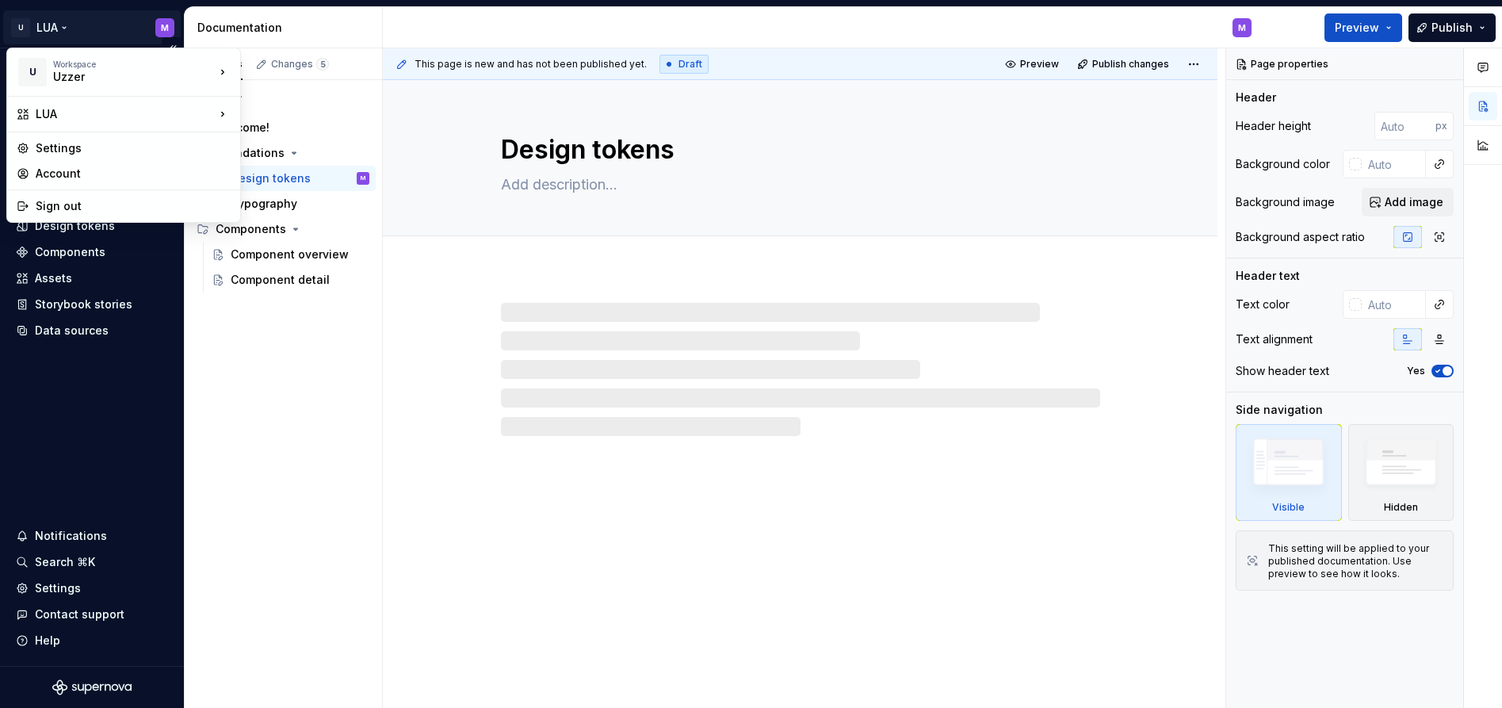
click at [59, 25] on html "U LUA M Home Documentation Analytics Code automation Design system data Design …" at bounding box center [751, 354] width 1502 height 708
type textarea "*"
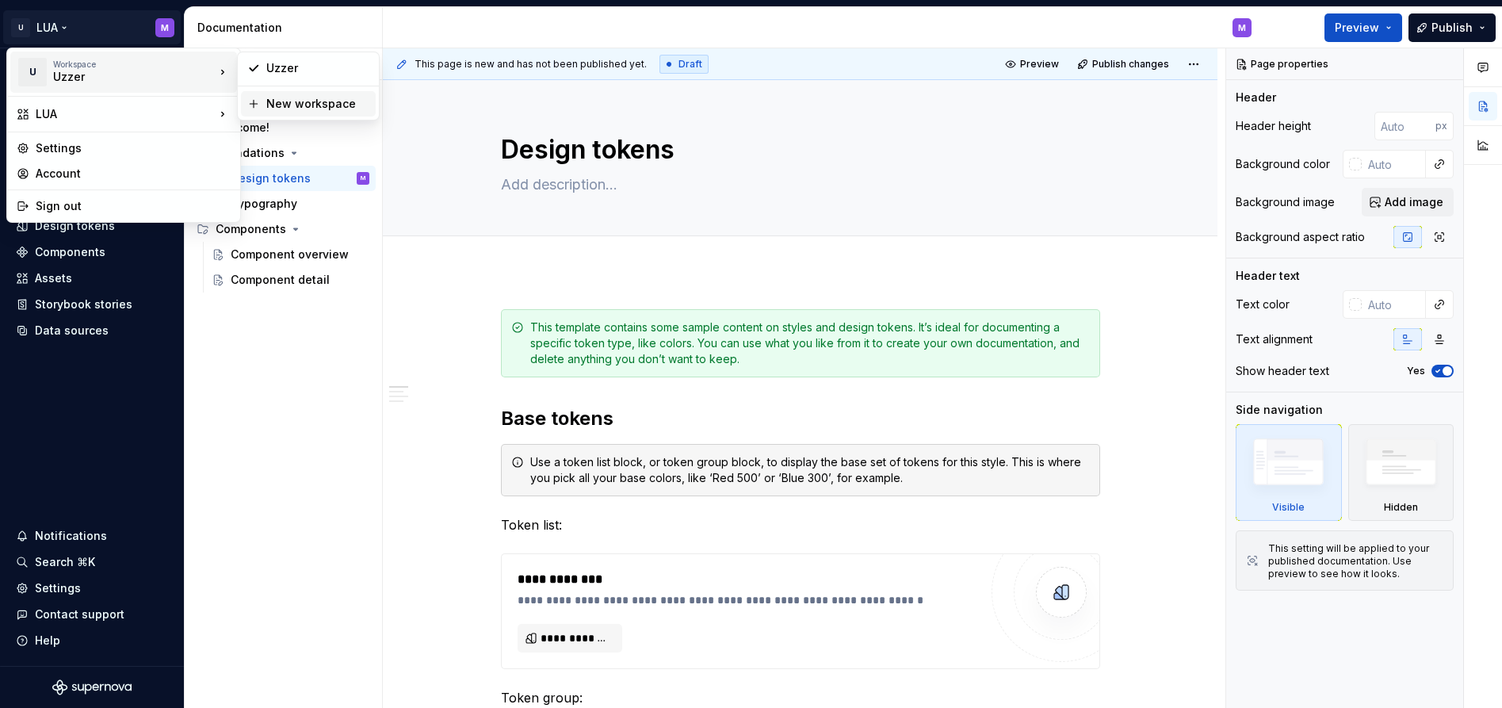
click at [284, 95] on div "New workspace" at bounding box center [308, 103] width 135 height 25
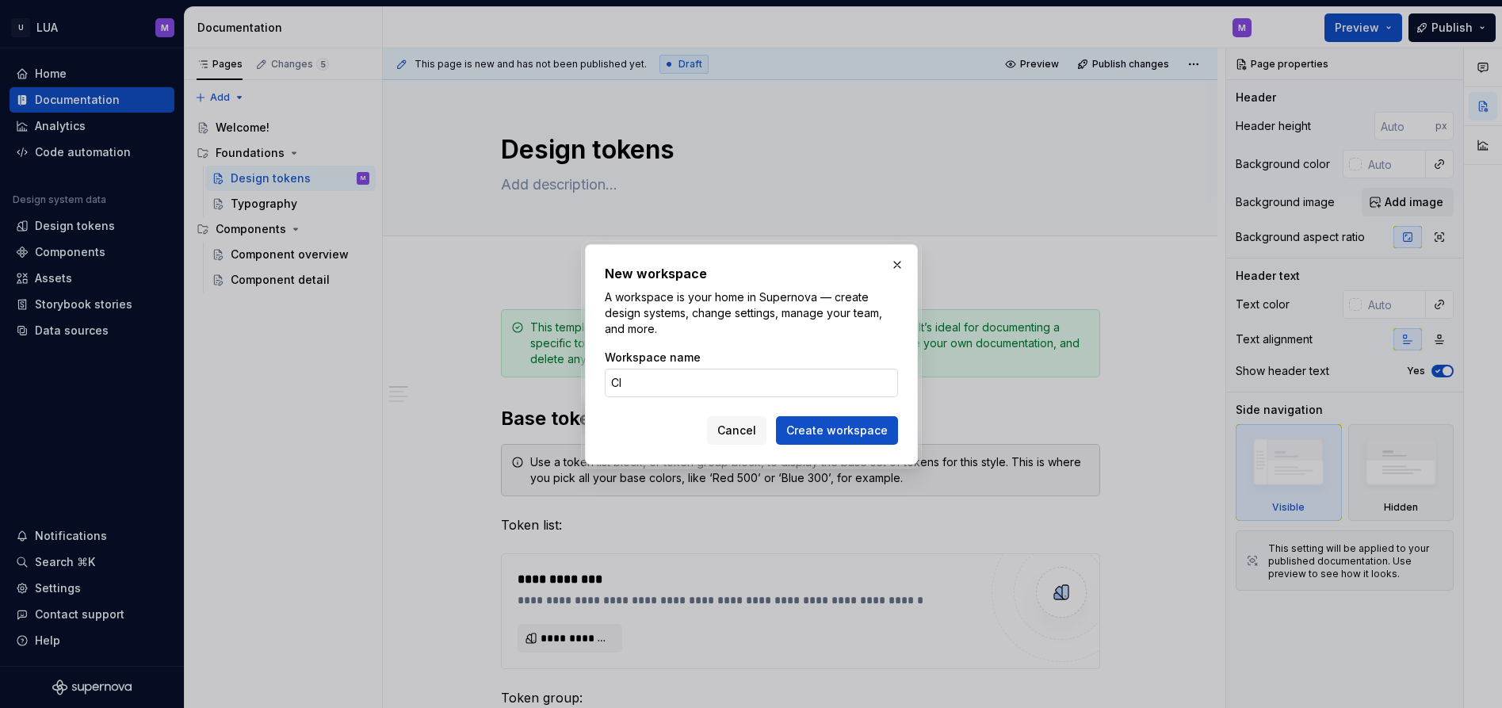
click at [656, 386] on input "CI" at bounding box center [751, 382] width 293 height 29
type input "OI"
type textarea "*"
type input "OI"
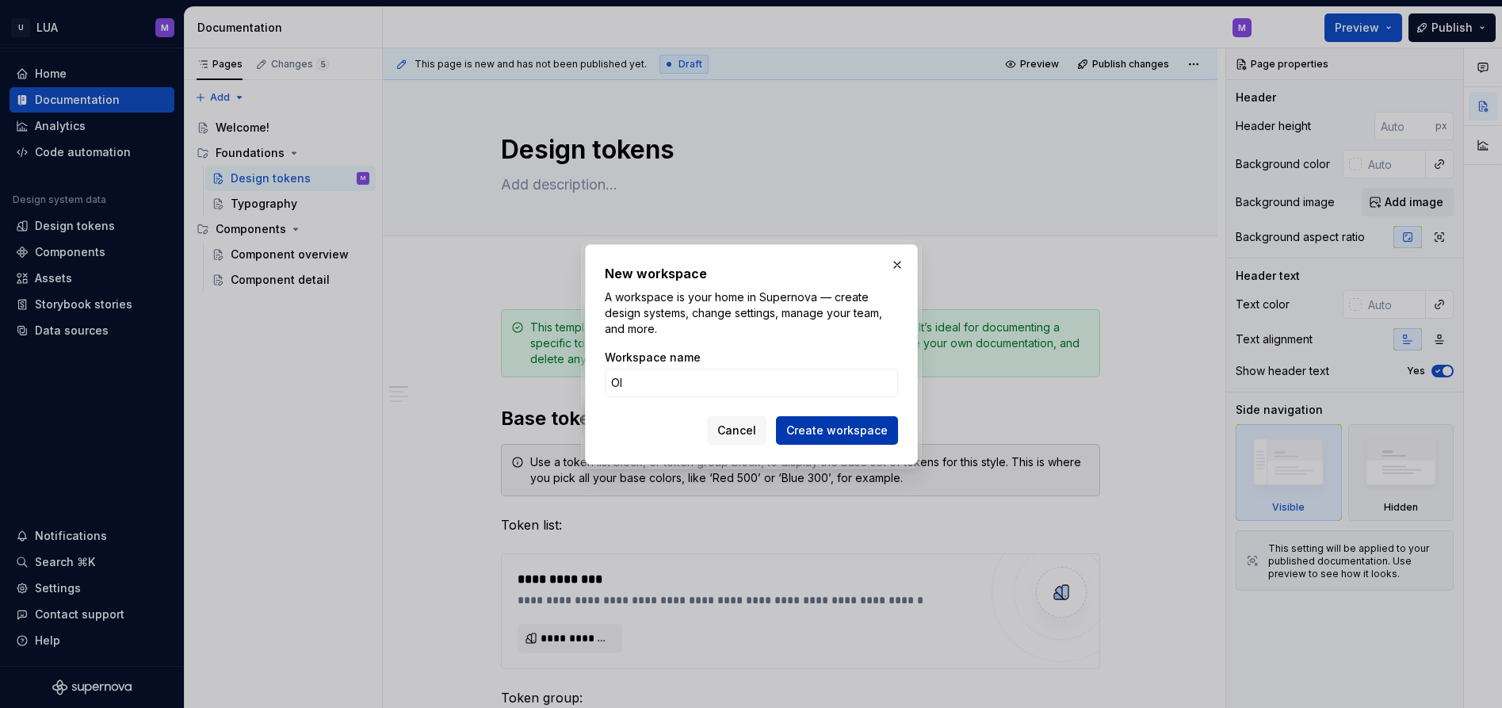
click at [816, 426] on span "Create workspace" at bounding box center [836, 430] width 101 height 16
type textarea "*"
